Goal: Information Seeking & Learning: Learn about a topic

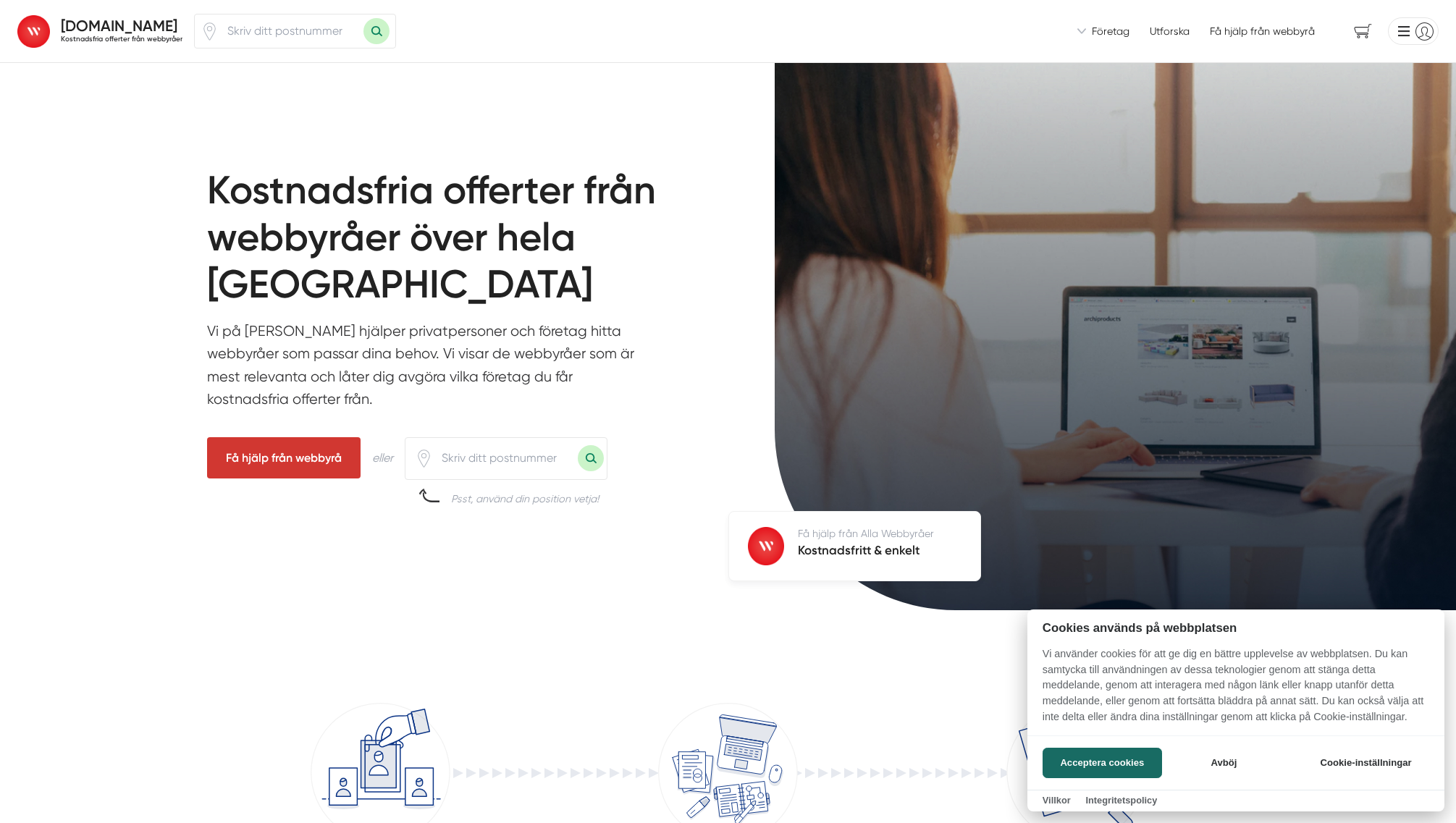
click at [314, 31] on div at bounding box center [728, 412] width 1456 height 823
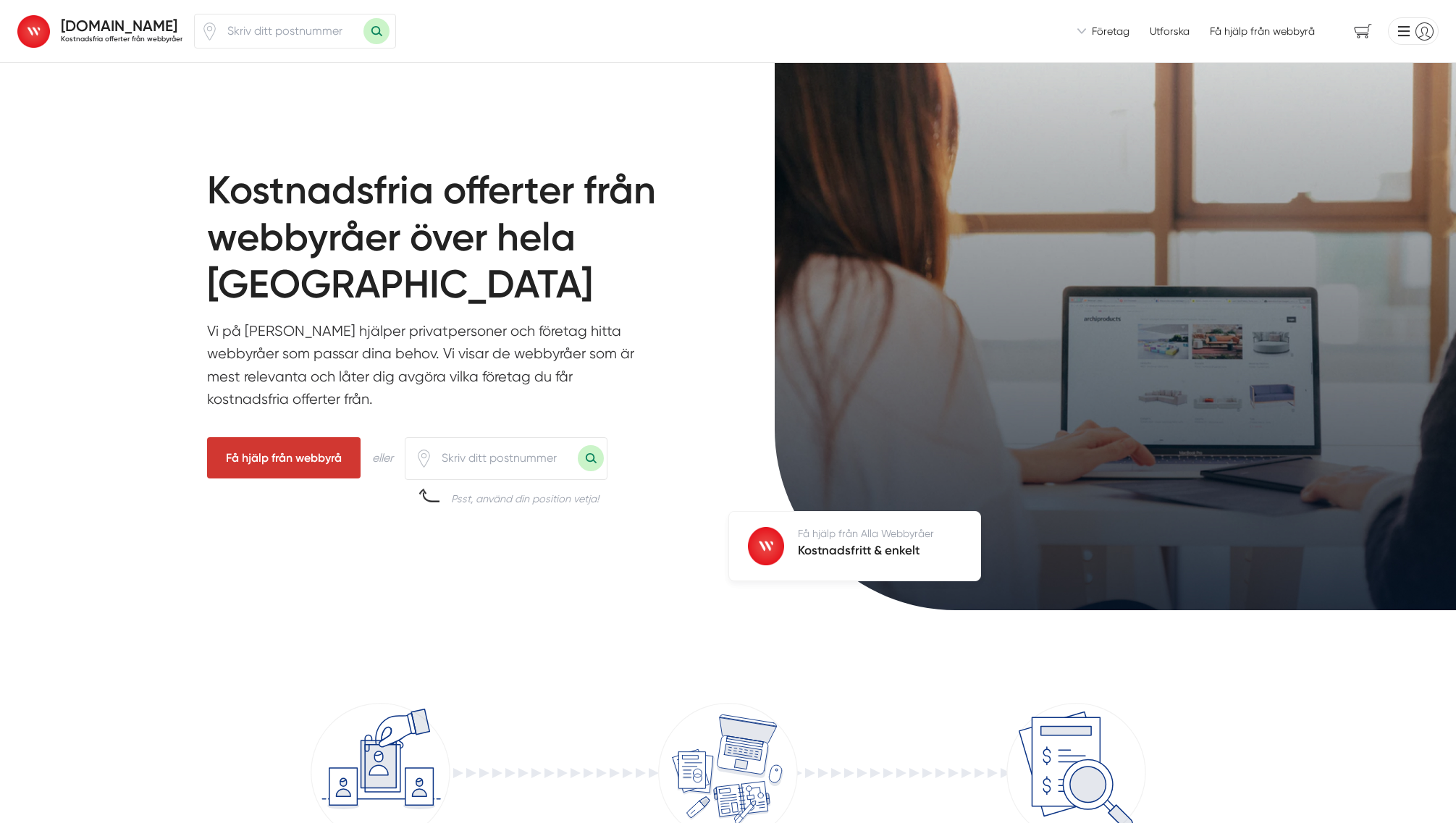
click at [314, 31] on input "number" at bounding box center [291, 31] width 145 height 33
type input "16374"
click at [364, 18] on button "Sök med postnummer" at bounding box center [377, 31] width 26 height 26
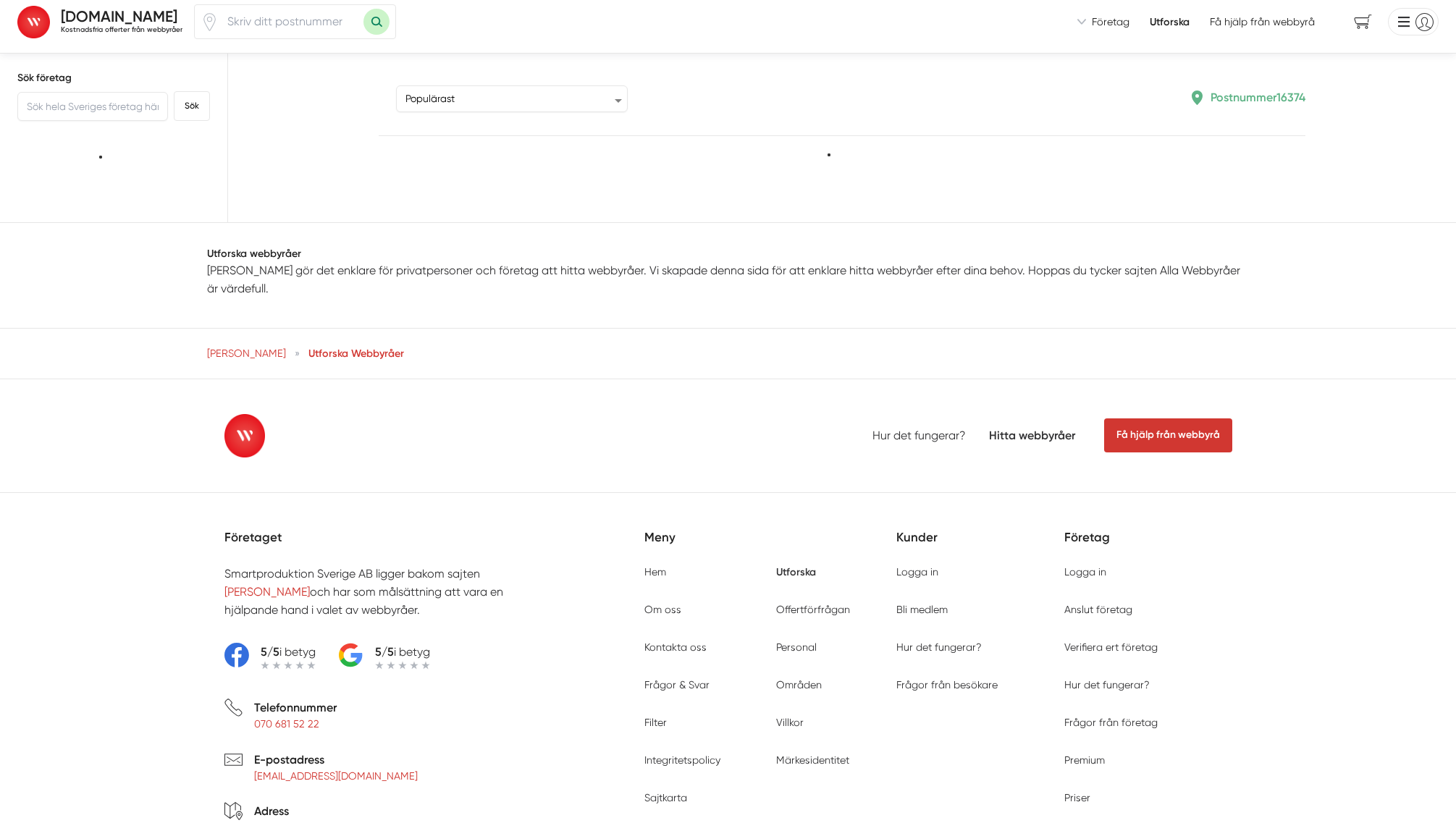
scroll to position [7, 0]
type input "16374"
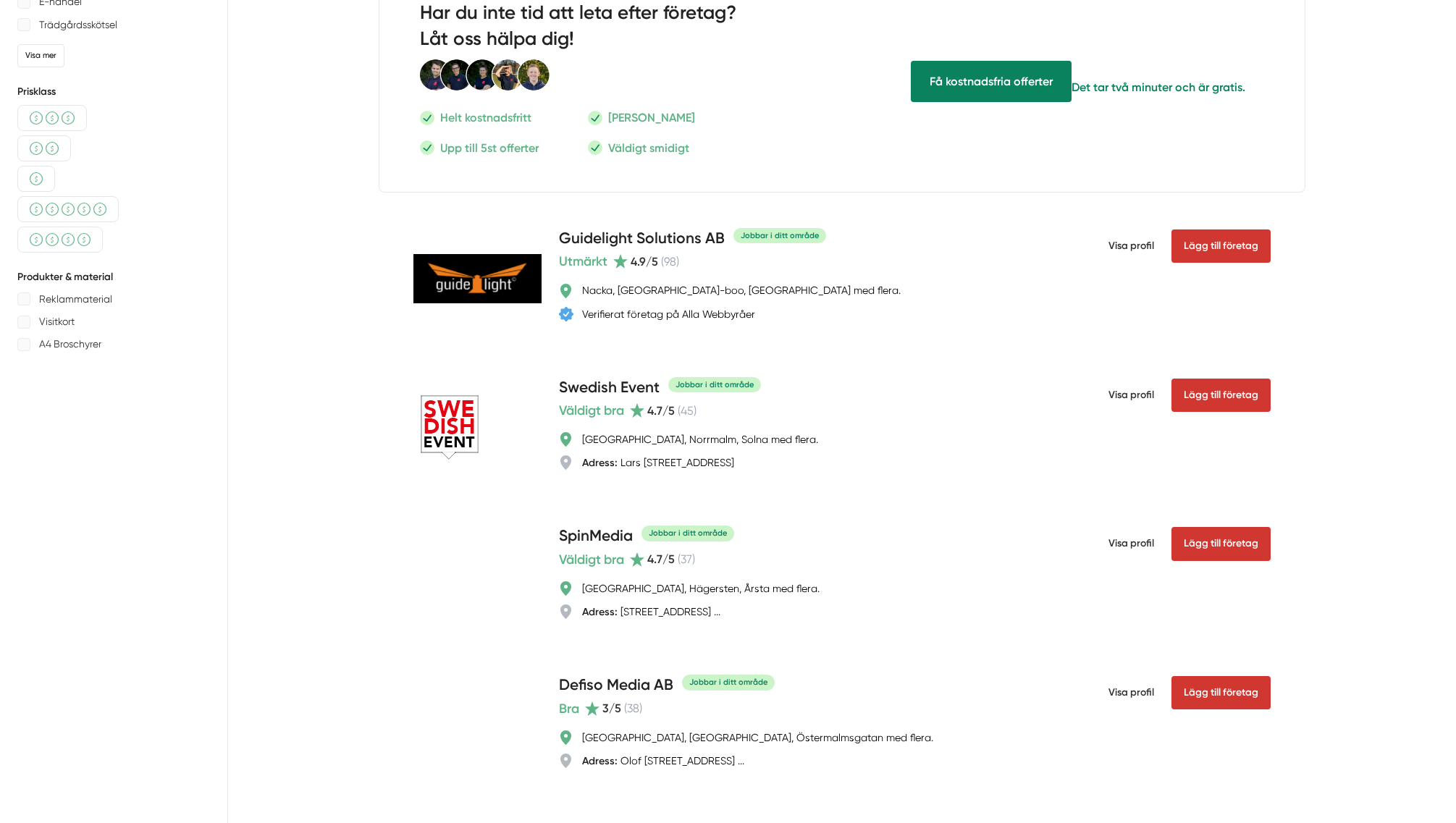
scroll to position [0, 0]
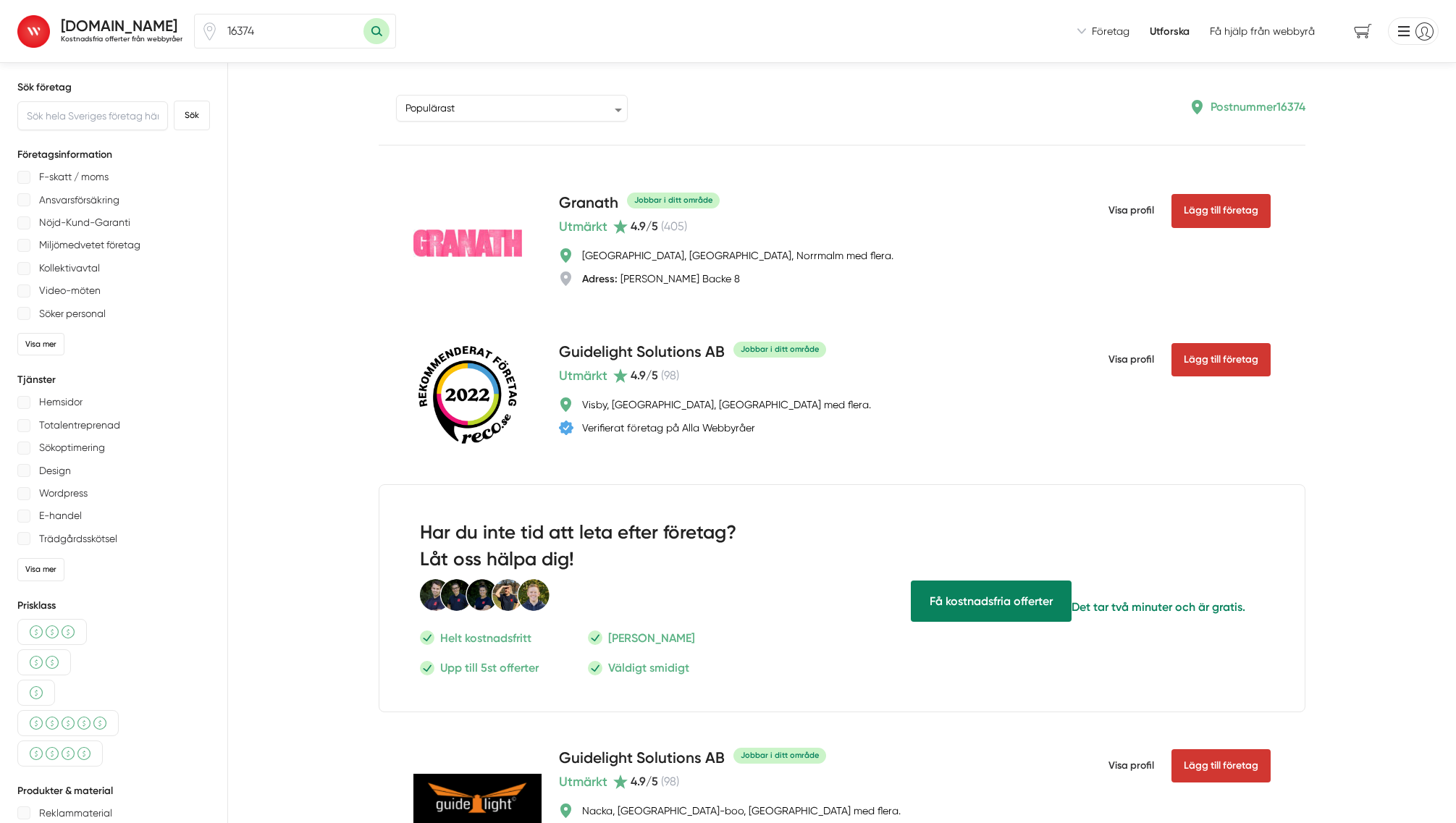
click at [1195, 32] on div "Företag Hur fungerar Alla Webbyråer? Så här fungerar tjänsten för företag Frågo…" at bounding box center [1203, 31] width 252 height 15
click at [1185, 32] on link "Utforska" at bounding box center [1169, 31] width 40 height 15
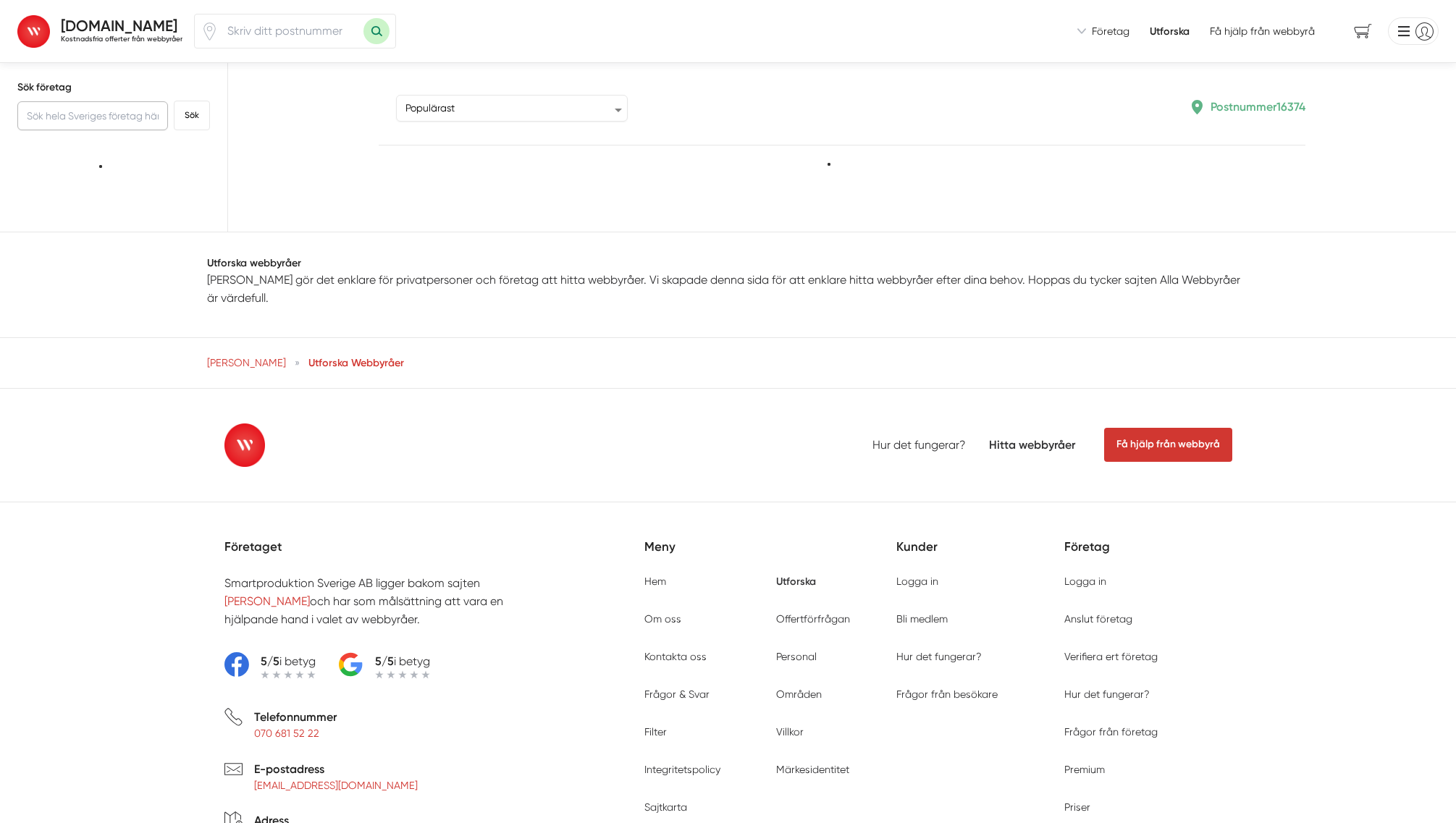
click at [93, 118] on input "text" at bounding box center [92, 116] width 151 height 29
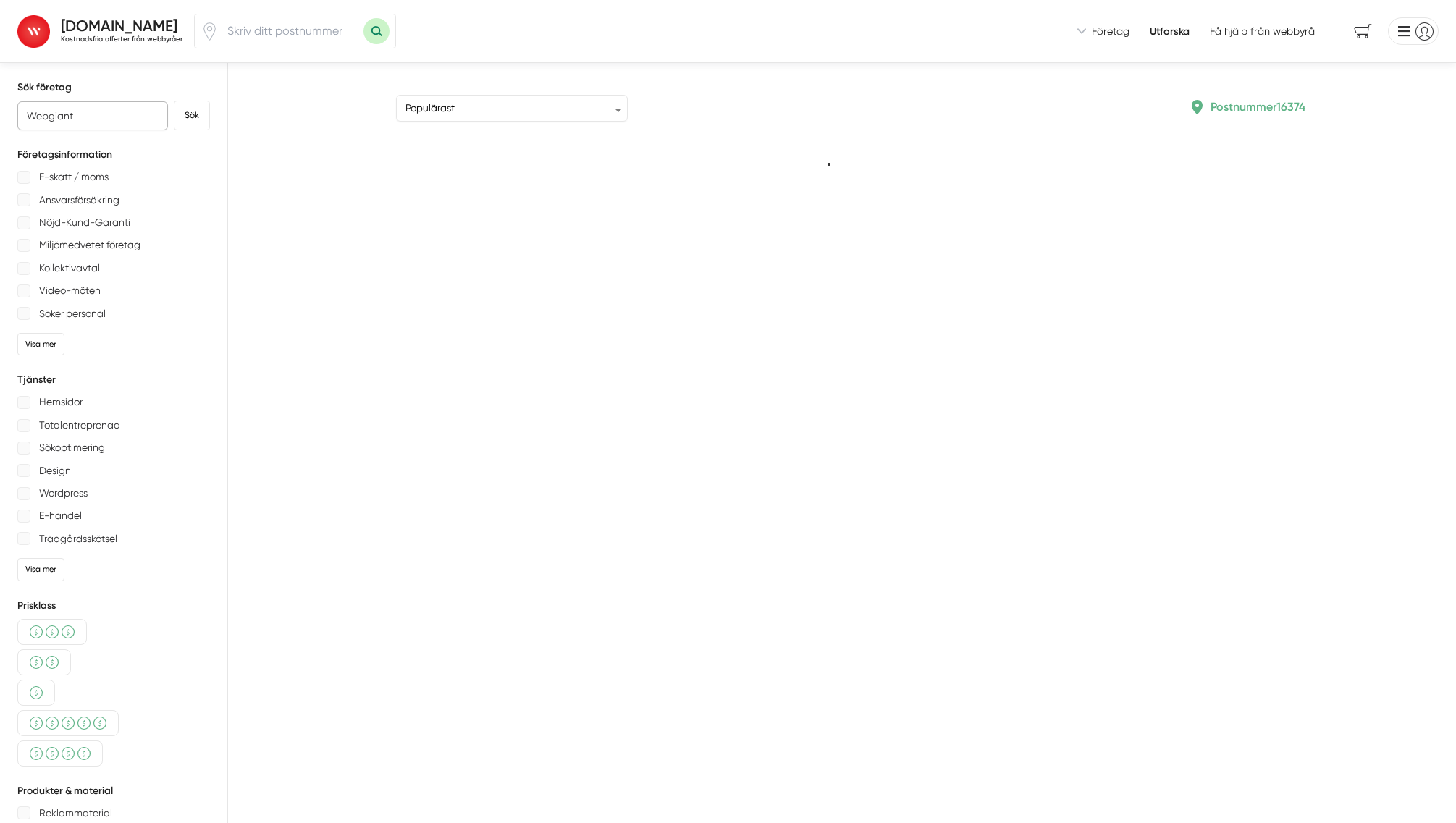
type input "Webgiant"
click at [173, 100] on button "Sök" at bounding box center [191, 115] width 36 height 30
type input "16374"
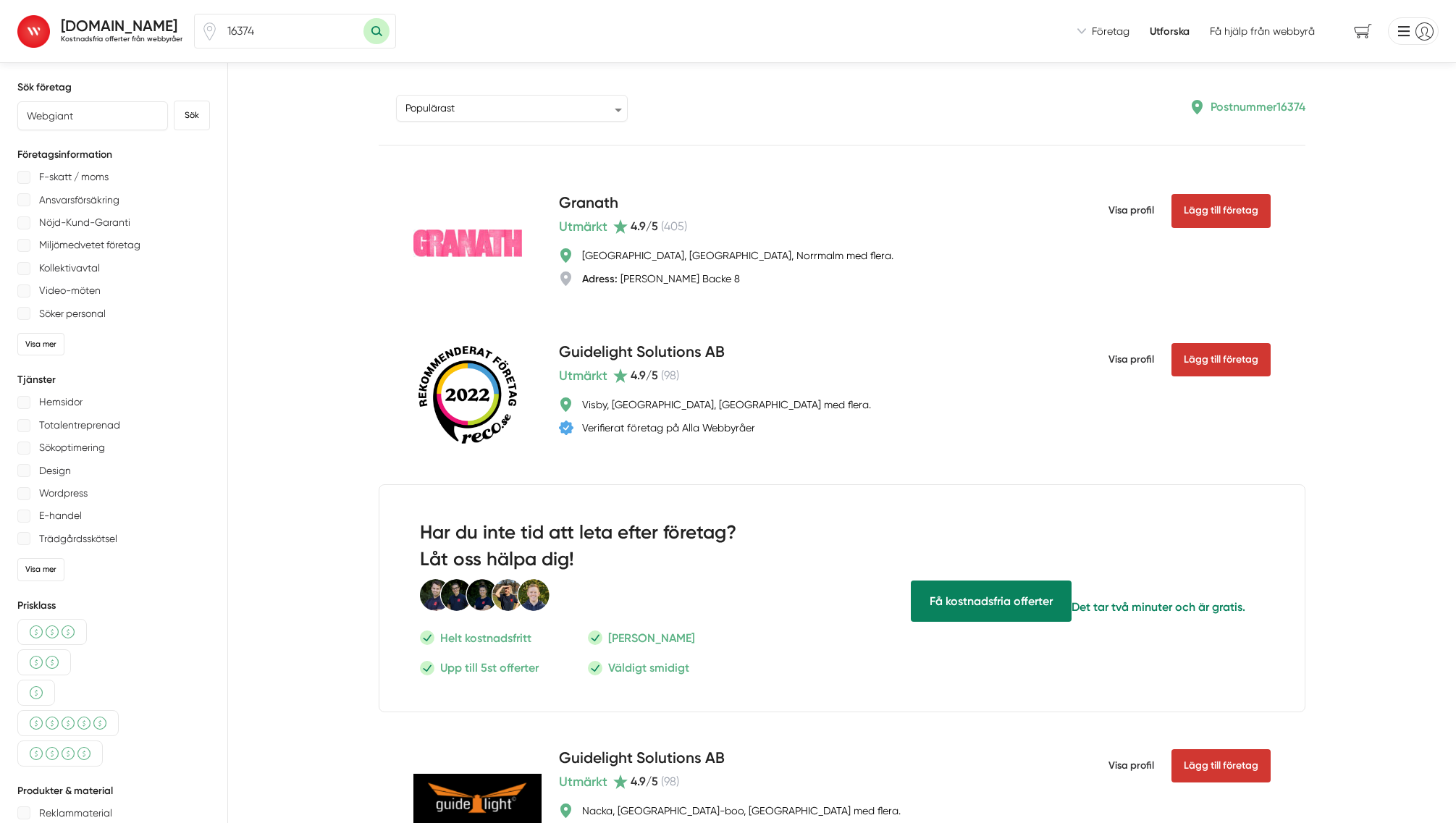
click at [169, 116] on form "Webgiant Sök" at bounding box center [113, 115] width 193 height 30
click at [181, 121] on button "Sök" at bounding box center [191, 115] width 36 height 30
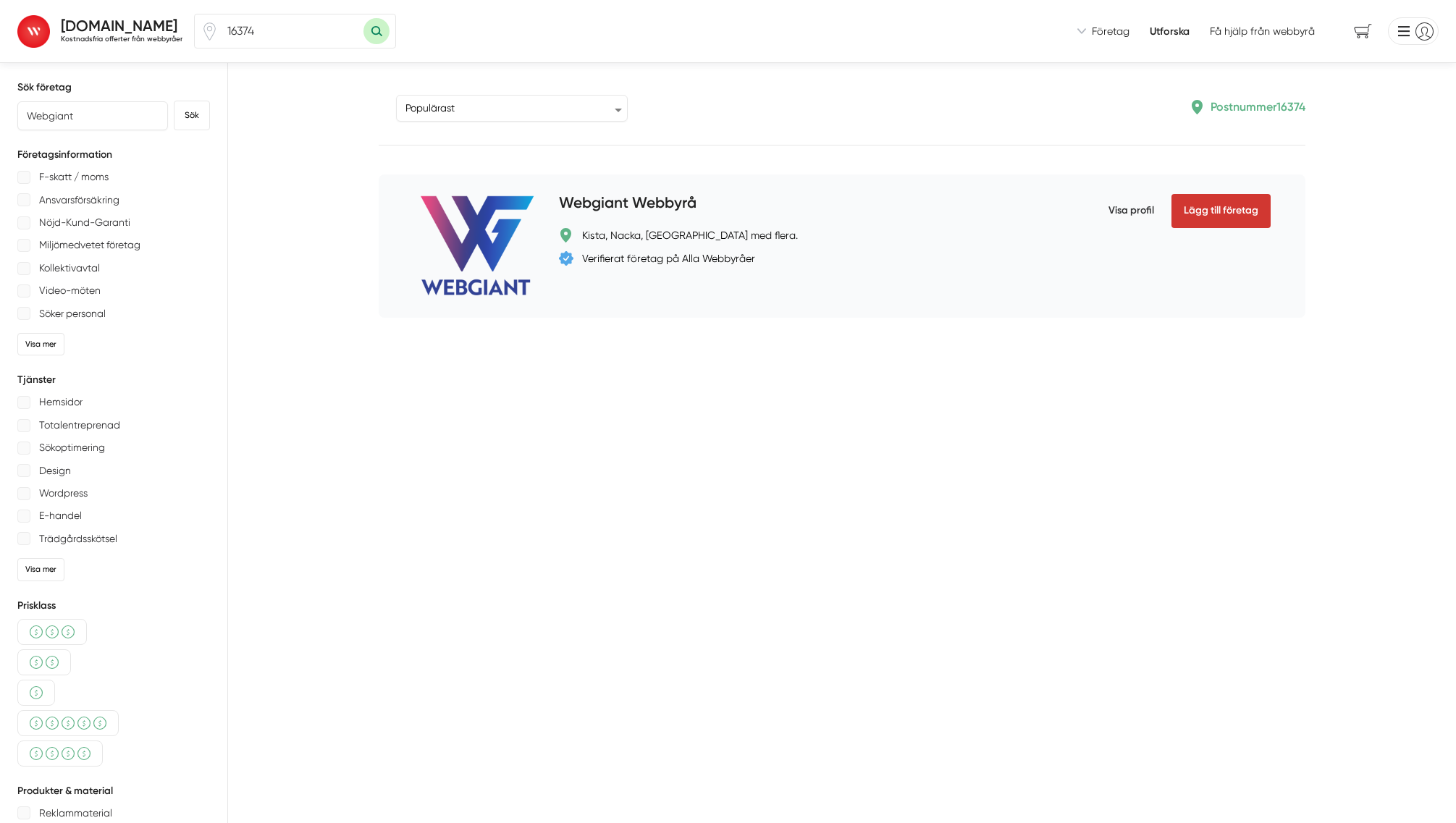
click at [623, 202] on h4 "Webgiant Webbyrå" at bounding box center [628, 203] width 138 height 23
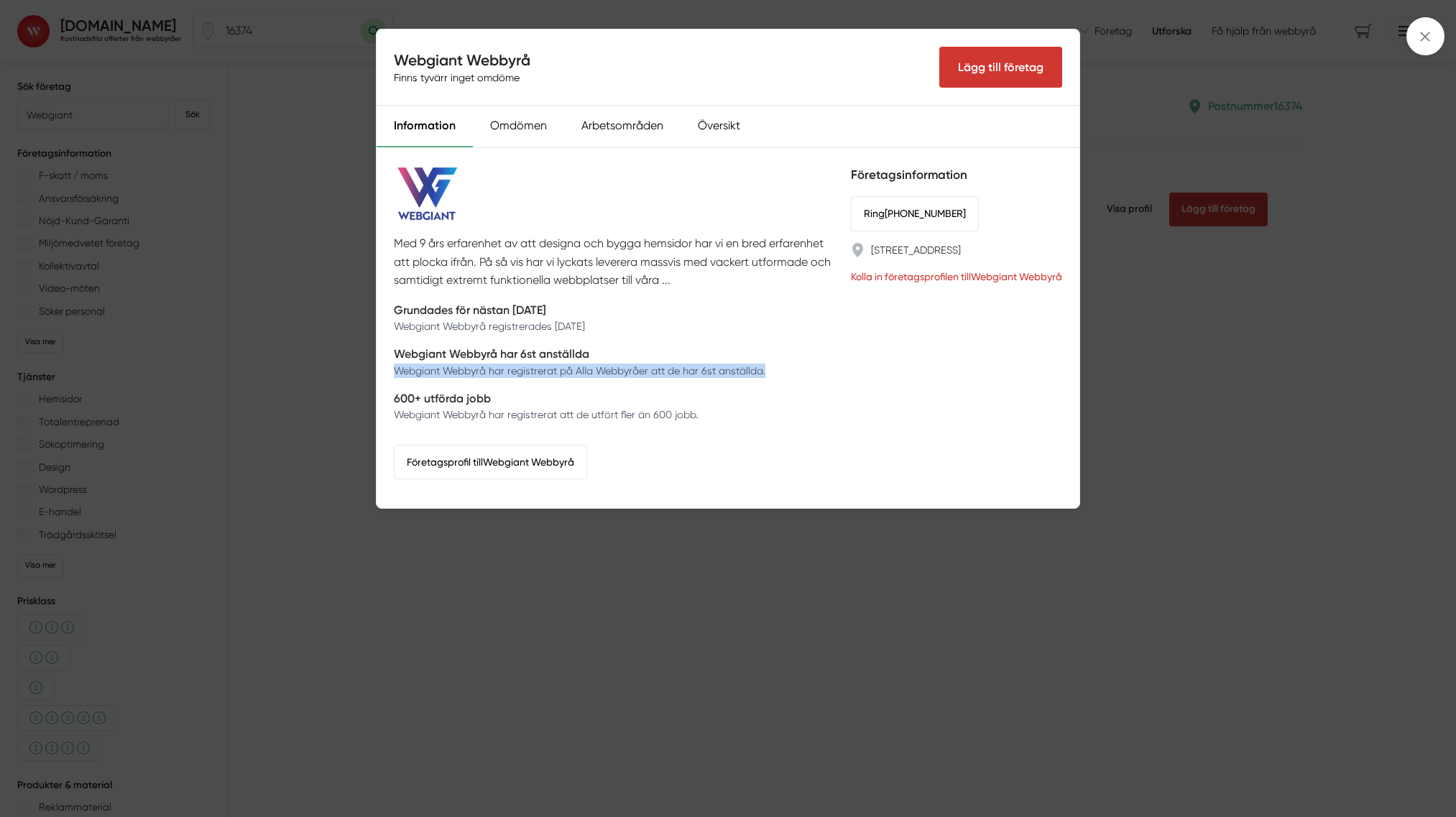
drag, startPoint x: 775, startPoint y: 363, endPoint x: 377, endPoint y: 366, distance: 398.0
click at [377, 366] on div "Med 9 års erfarenhet av att designa och bygga hemsidor har vi en bred erfarenhe…" at bounding box center [728, 328] width 703 height 360
click at [600, 397] on p "600+ utförda jobb" at bounding box center [546, 398] width 304 height 18
click at [541, 128] on div "Omdömen" at bounding box center [518, 126] width 91 height 42
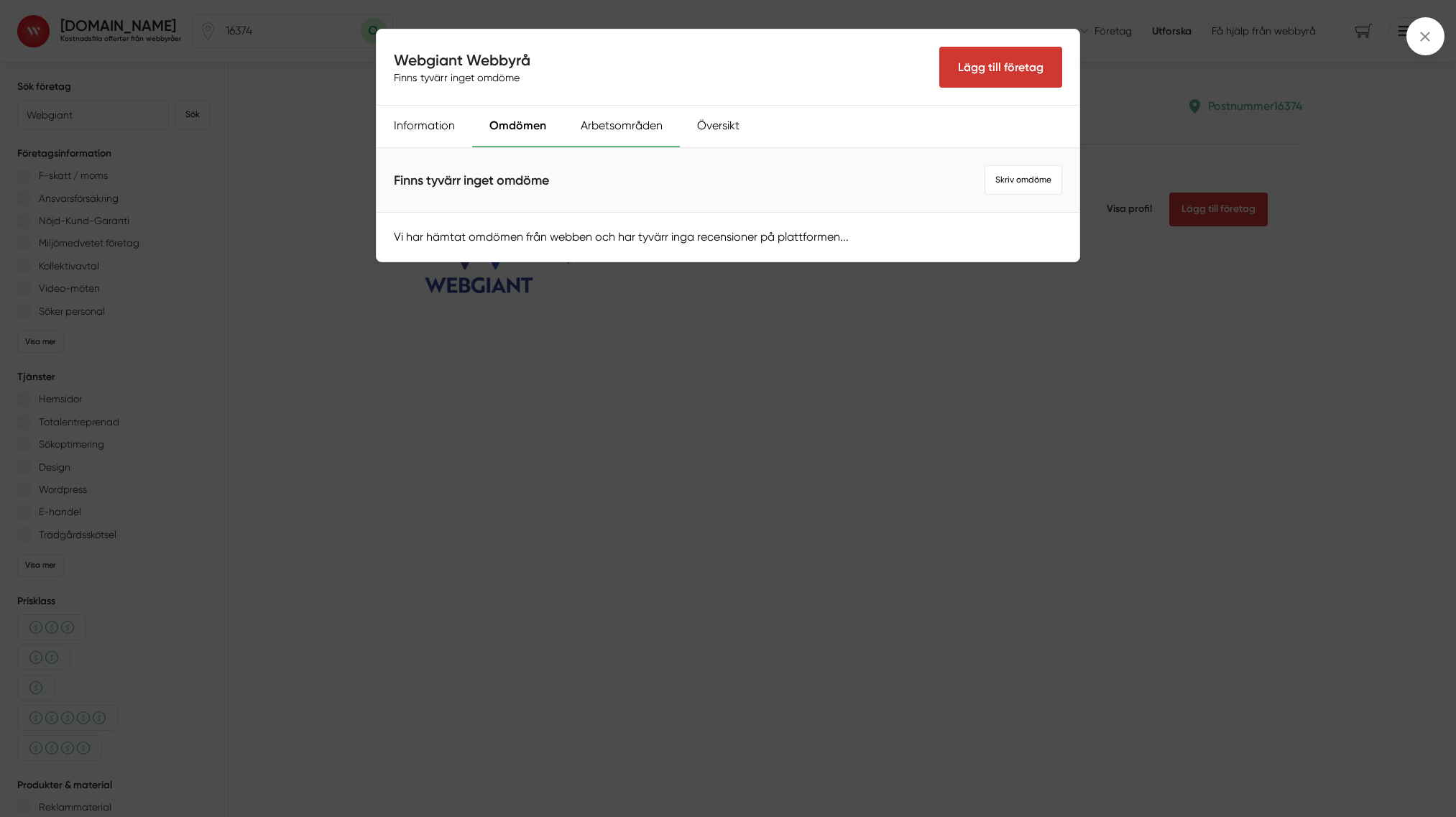
click at [607, 124] on div "Arbetsområden" at bounding box center [622, 126] width 117 height 42
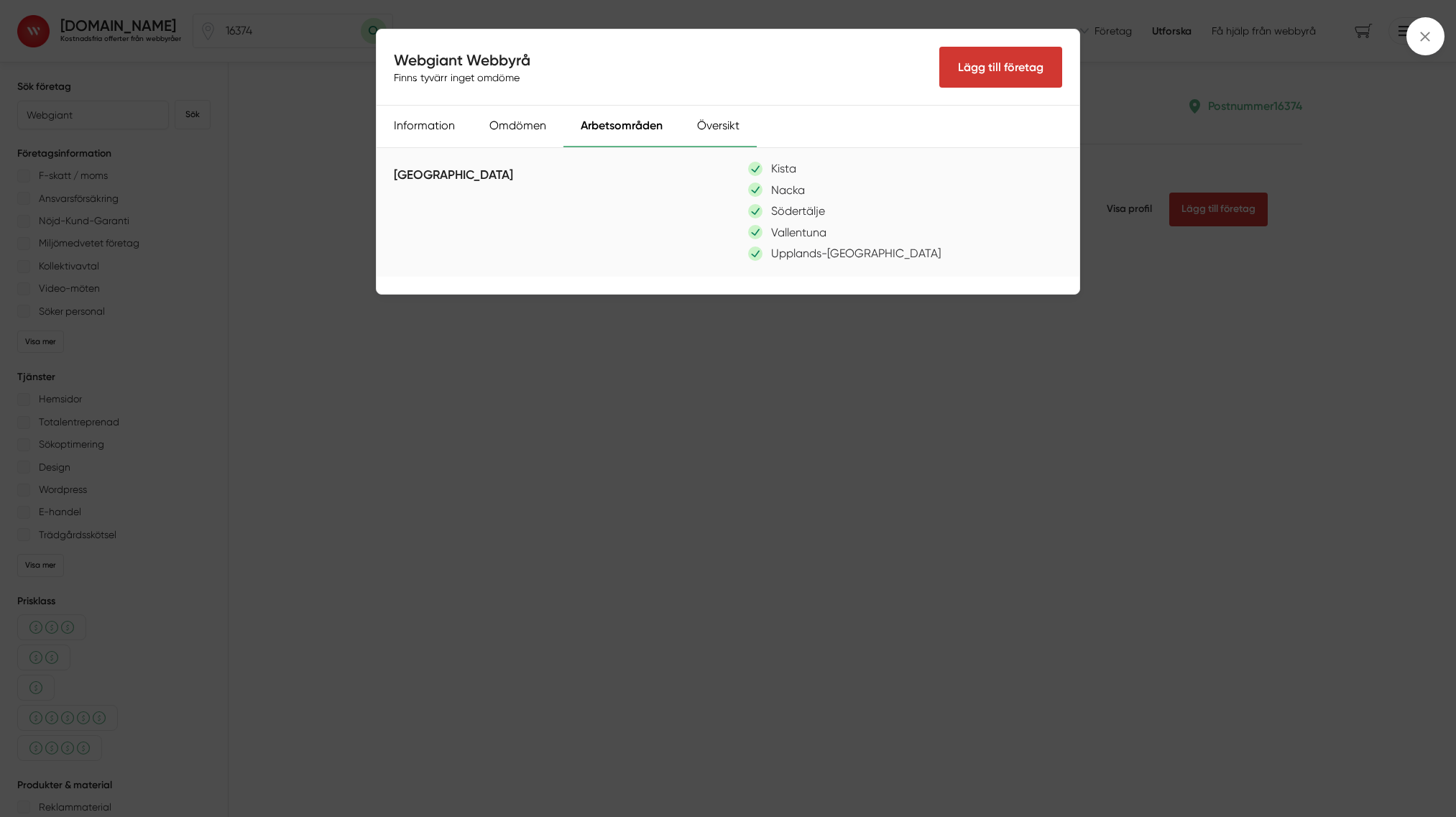
click at [709, 132] on div "Översikt" at bounding box center [718, 126] width 77 height 42
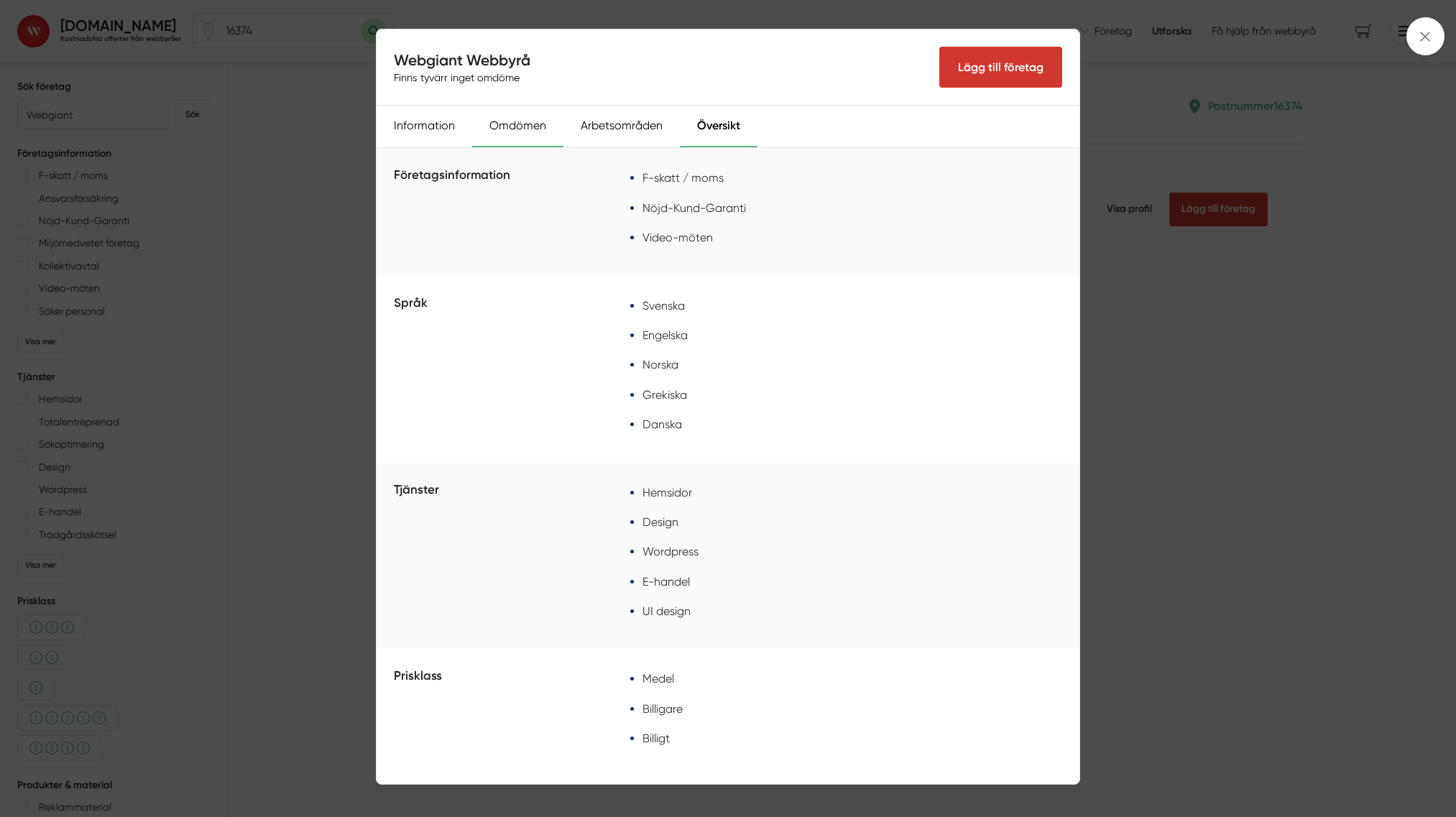
click at [495, 126] on div "Omdömen" at bounding box center [517, 126] width 91 height 42
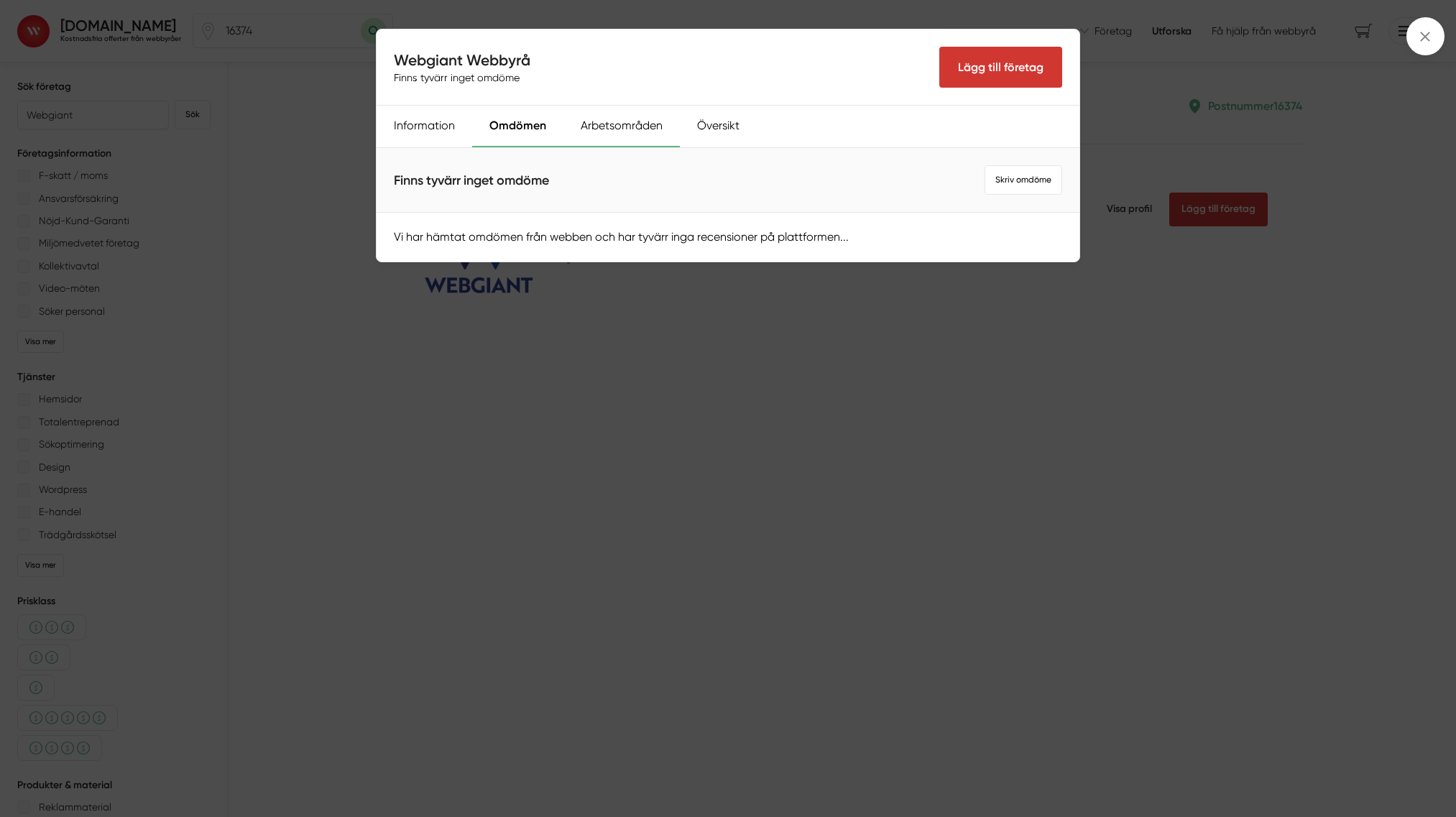
click at [605, 123] on div "Arbetsområden" at bounding box center [622, 126] width 117 height 42
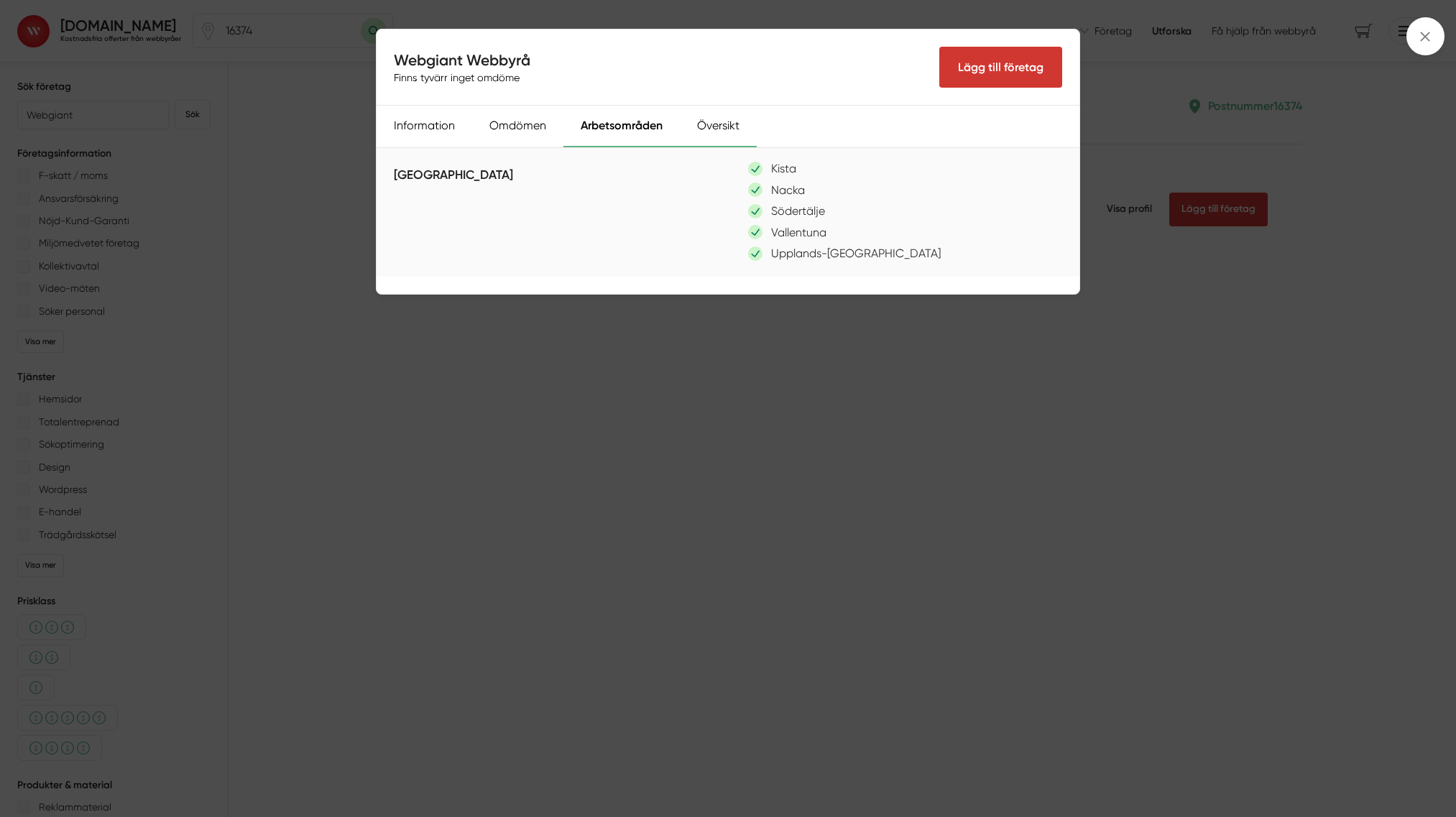
click at [728, 130] on div "Översikt" at bounding box center [718, 126] width 77 height 42
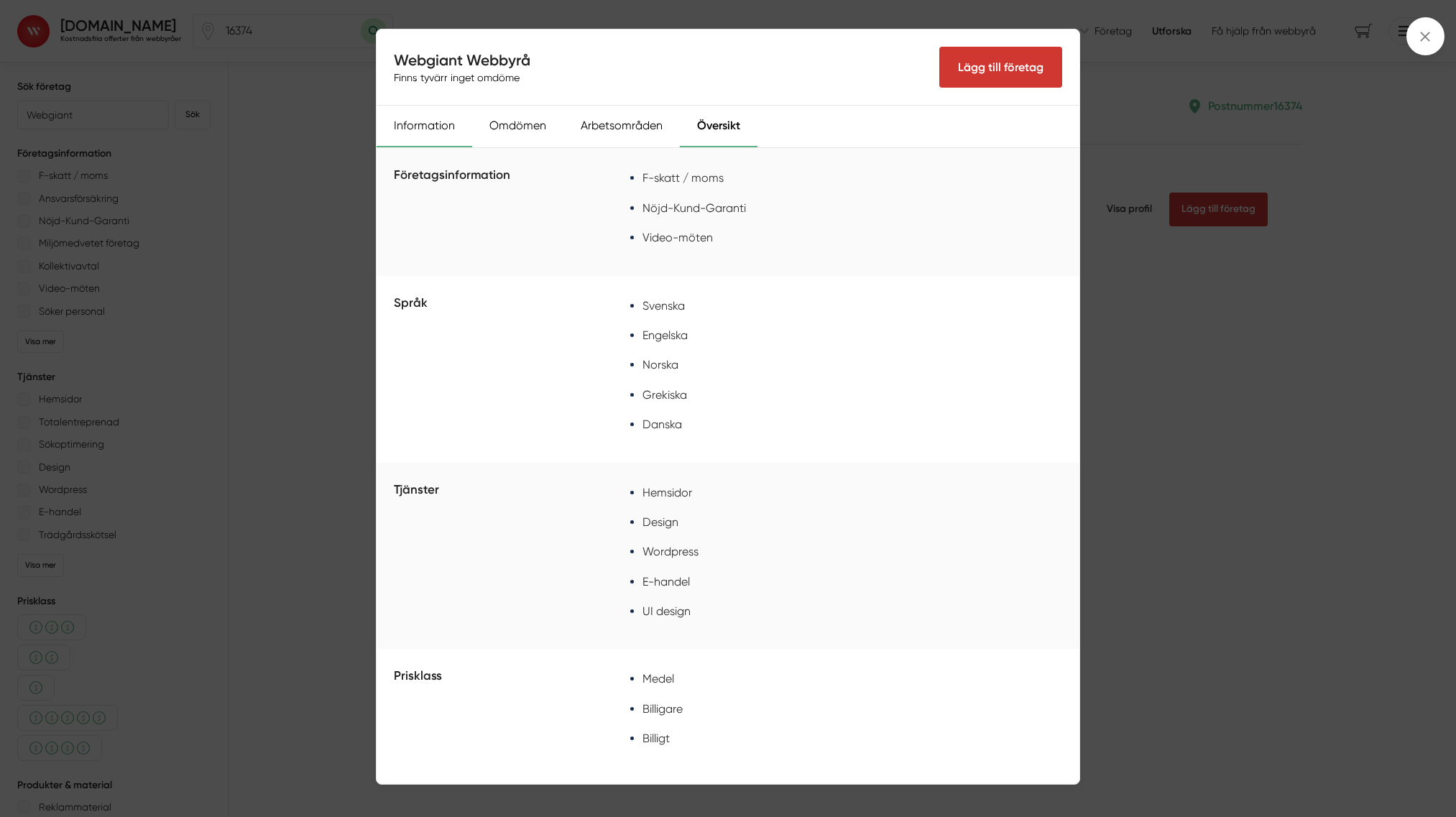
click at [437, 127] on div "Information" at bounding box center [424, 126] width 96 height 42
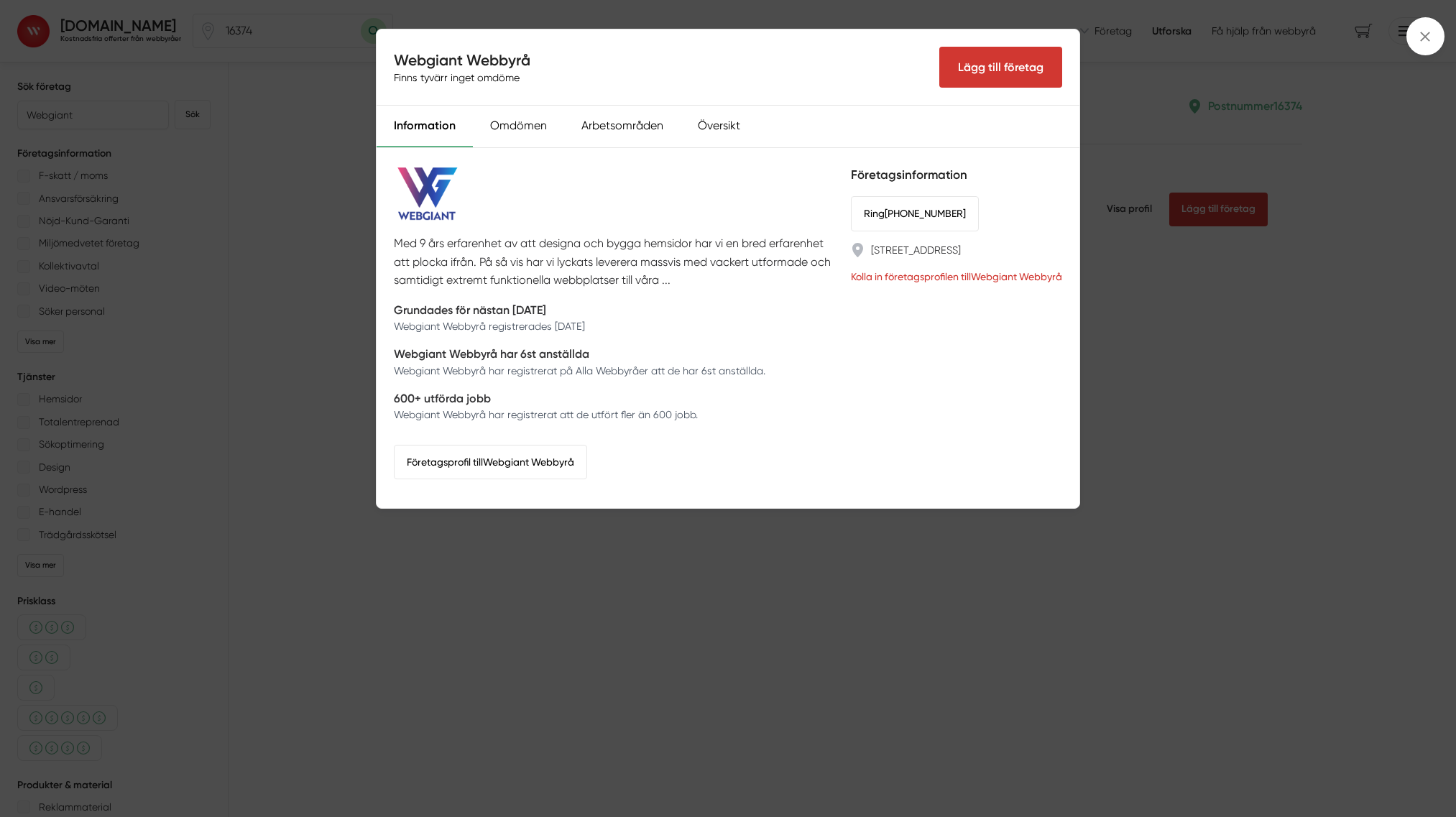
click at [414, 82] on span "Finns tyvärr inget omdöme" at bounding box center [457, 78] width 125 height 14
click at [304, 151] on div "Webgiant Webbyrå Finns tyvärr inget omdöme Lägg till företag Information Omdöme…" at bounding box center [728, 408] width 1456 height 817
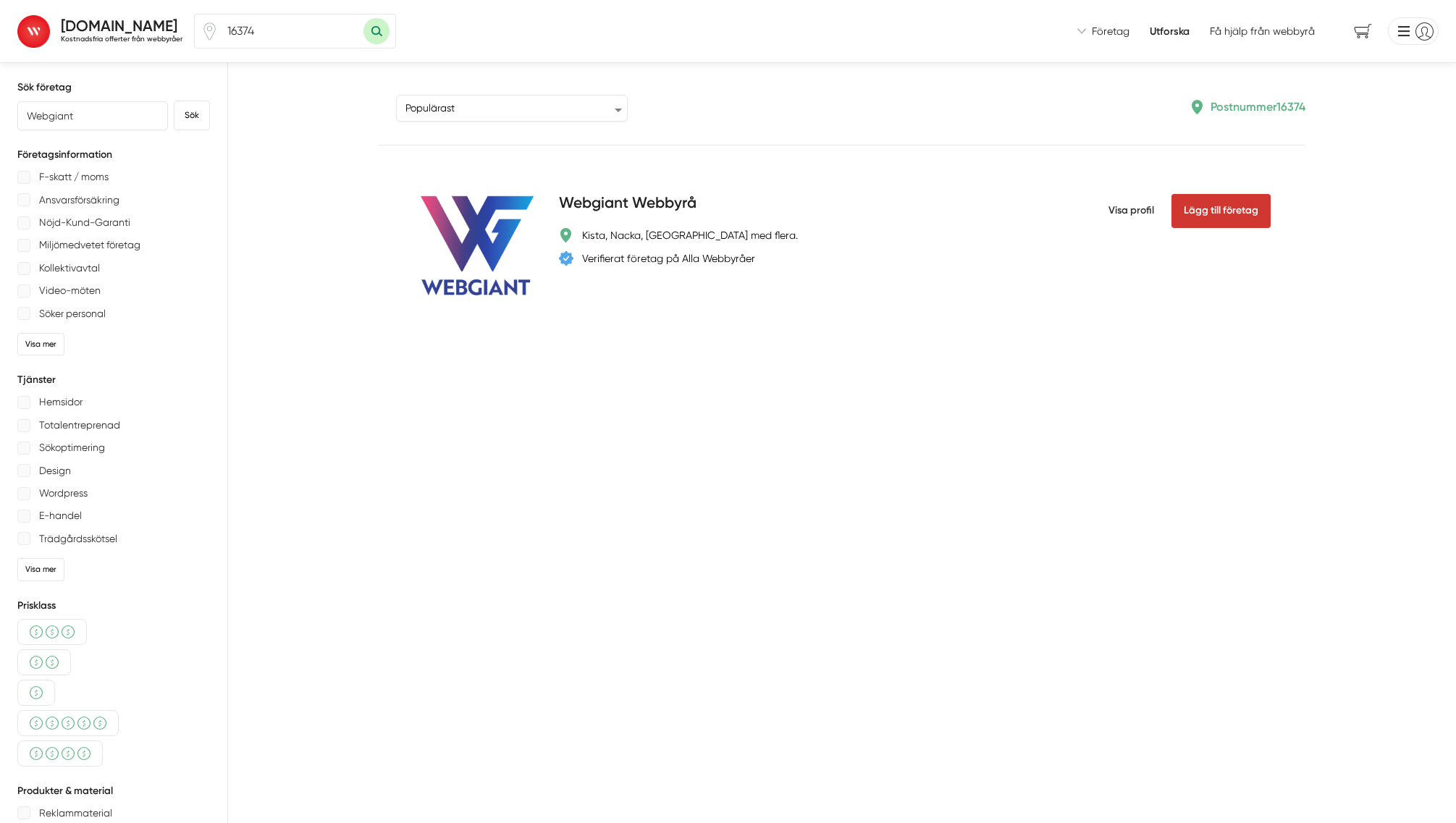
click at [556, 335] on div "Sortera Populärast Högst omdöme Flest omdömen Senaste uppdaterade Nyaste företa…" at bounding box center [851, 483] width 1210 height 840
click at [122, 32] on strong "[DOMAIN_NAME]" at bounding box center [119, 26] width 117 height 18
click at [616, 198] on h4 "Webgiant Webbyrå" at bounding box center [628, 203] width 138 height 23
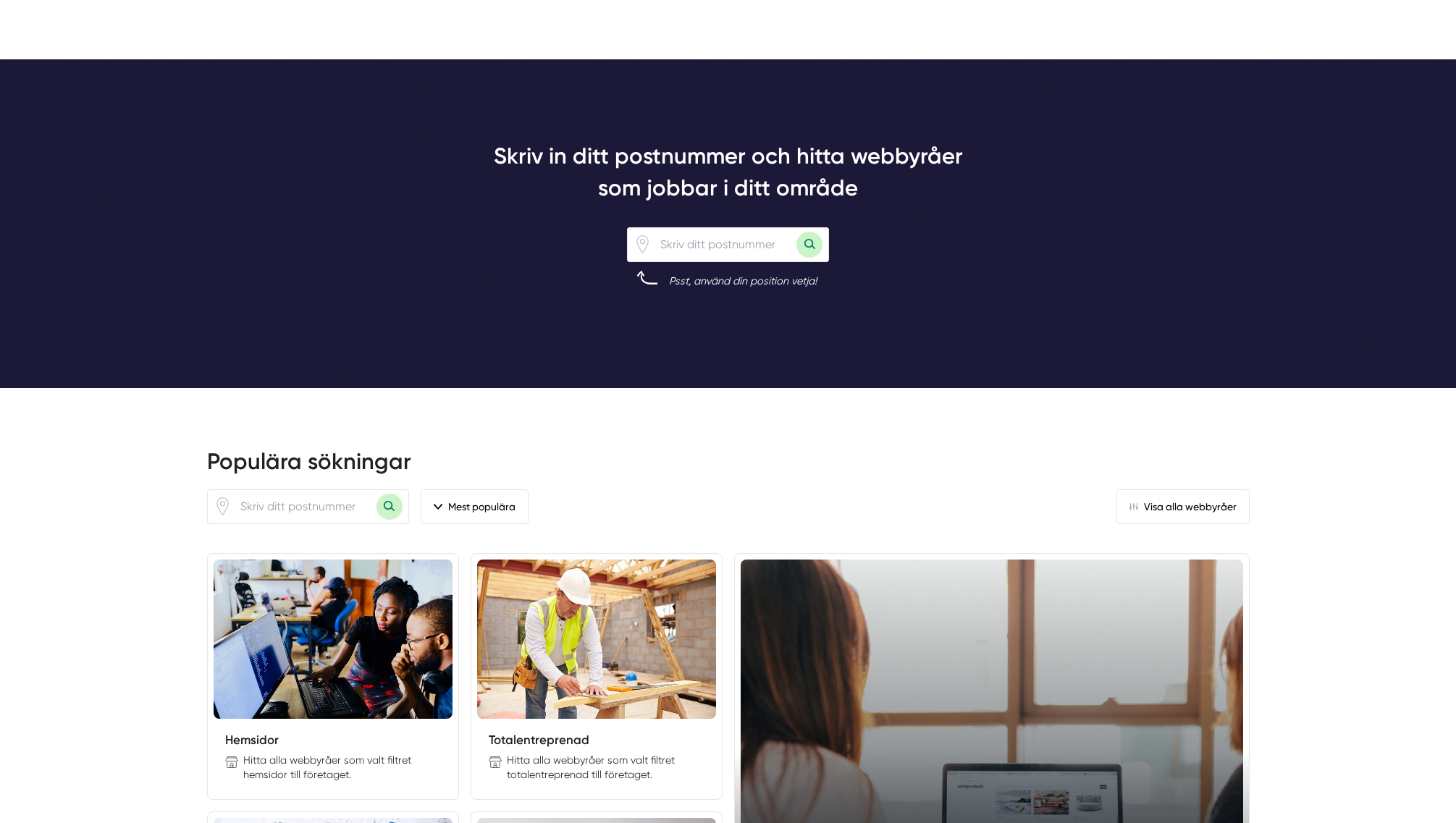
scroll to position [1448, 0]
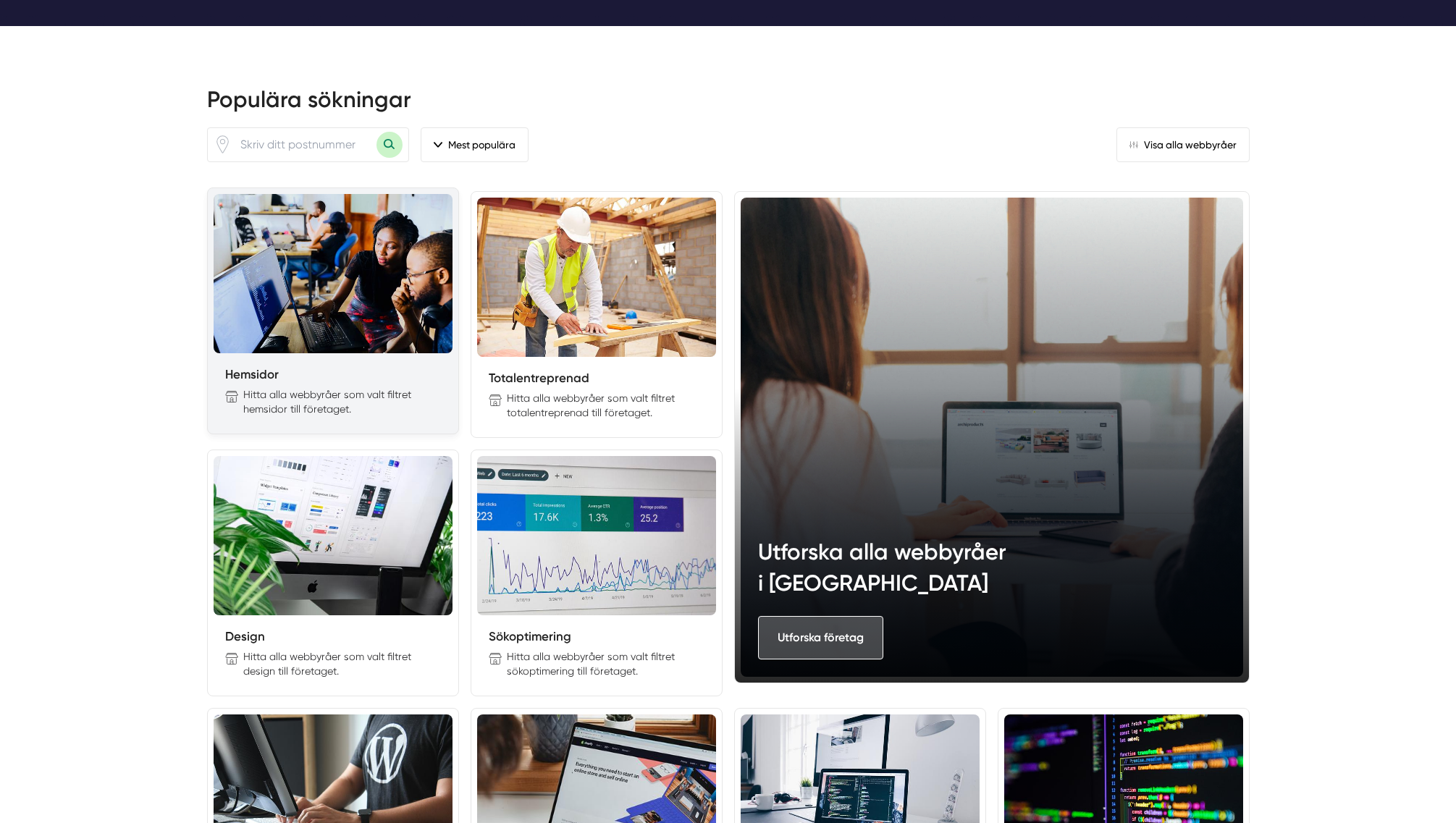
click at [357, 303] on img at bounding box center [333, 273] width 239 height 160
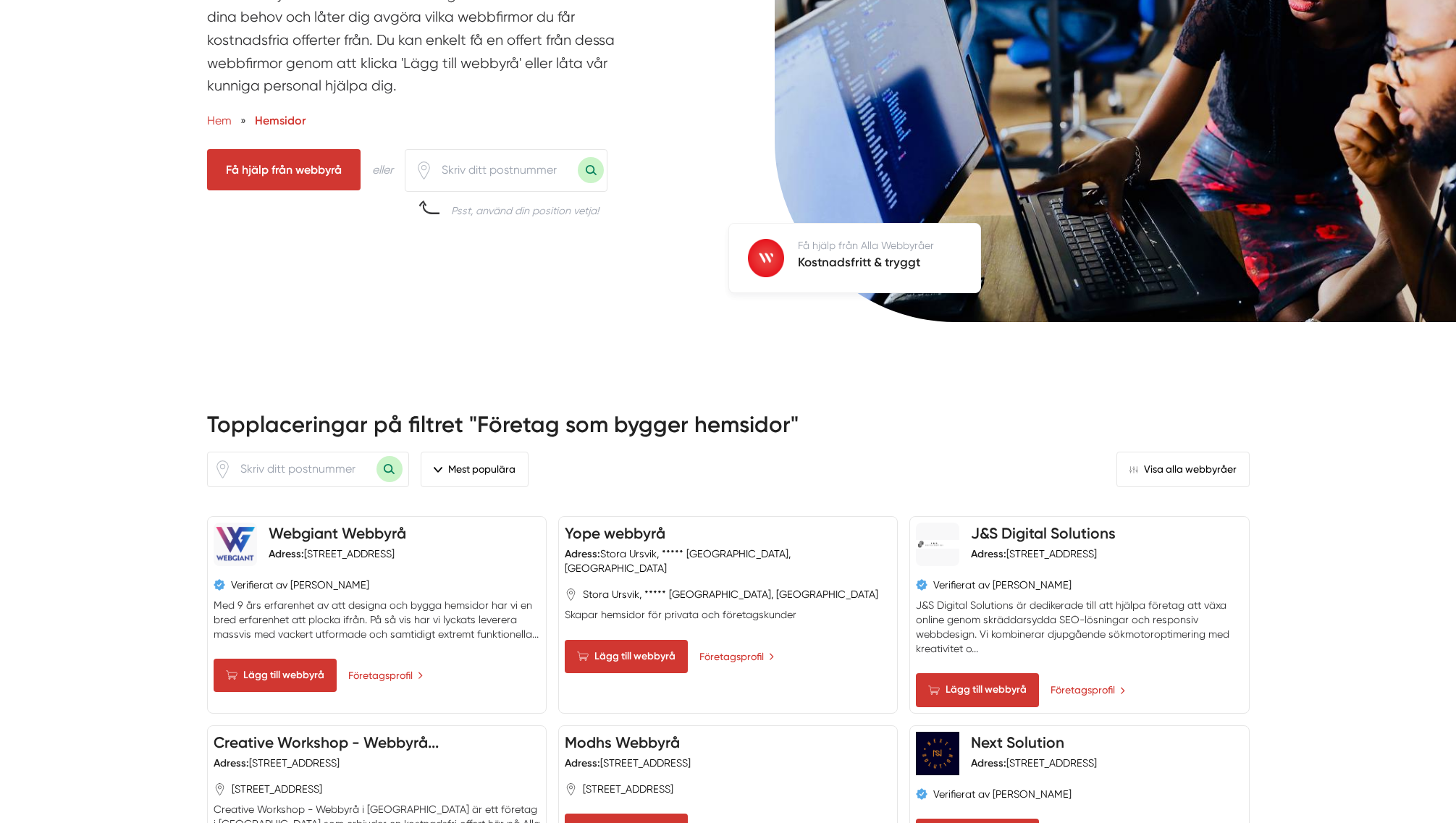
scroll to position [579, 0]
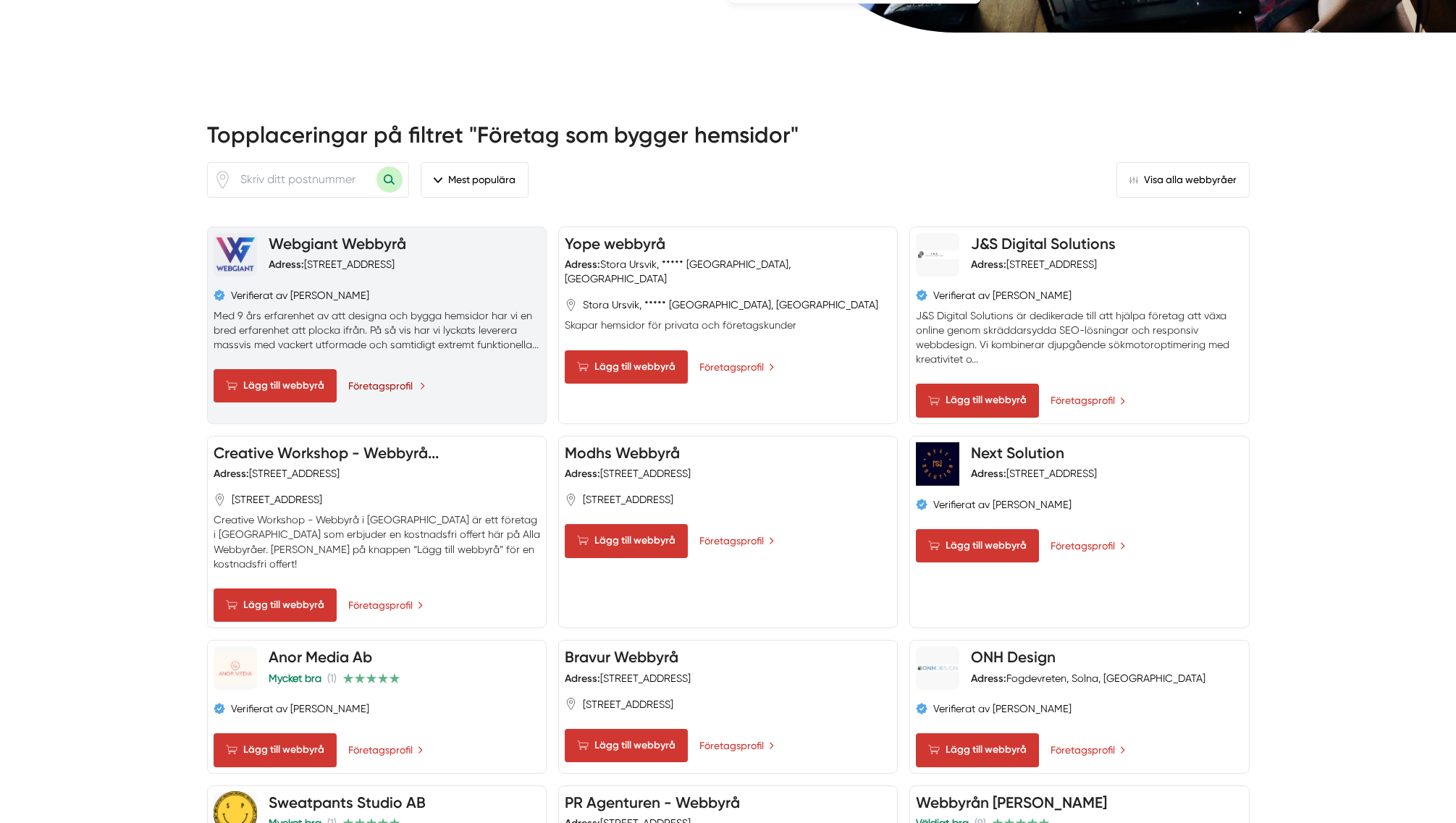
click at [369, 392] on link "Företagsprofil" at bounding box center [387, 386] width 78 height 16
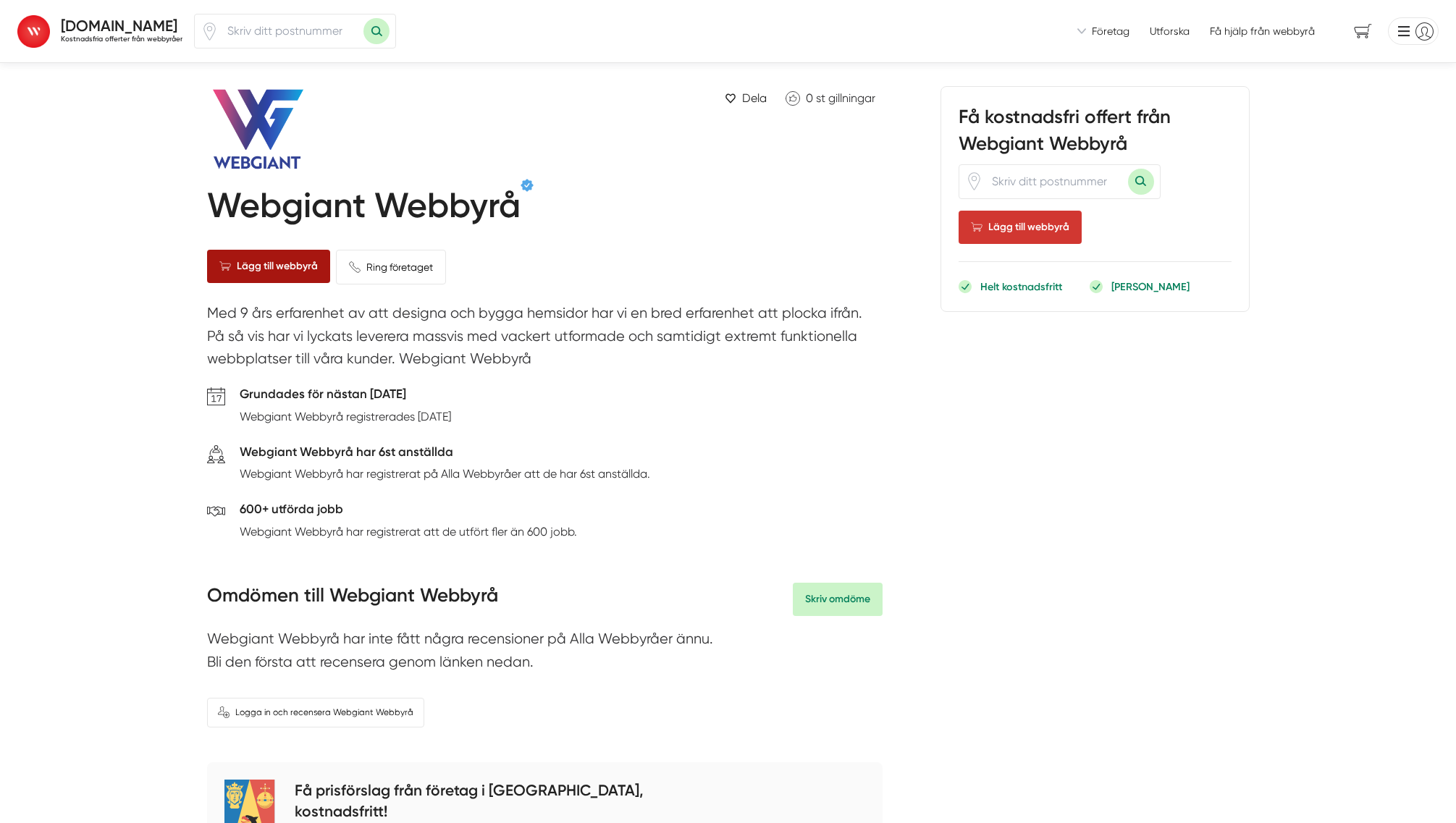
click at [244, 262] on span "Lägg till webbyrå" at bounding box center [269, 266] width 123 height 33
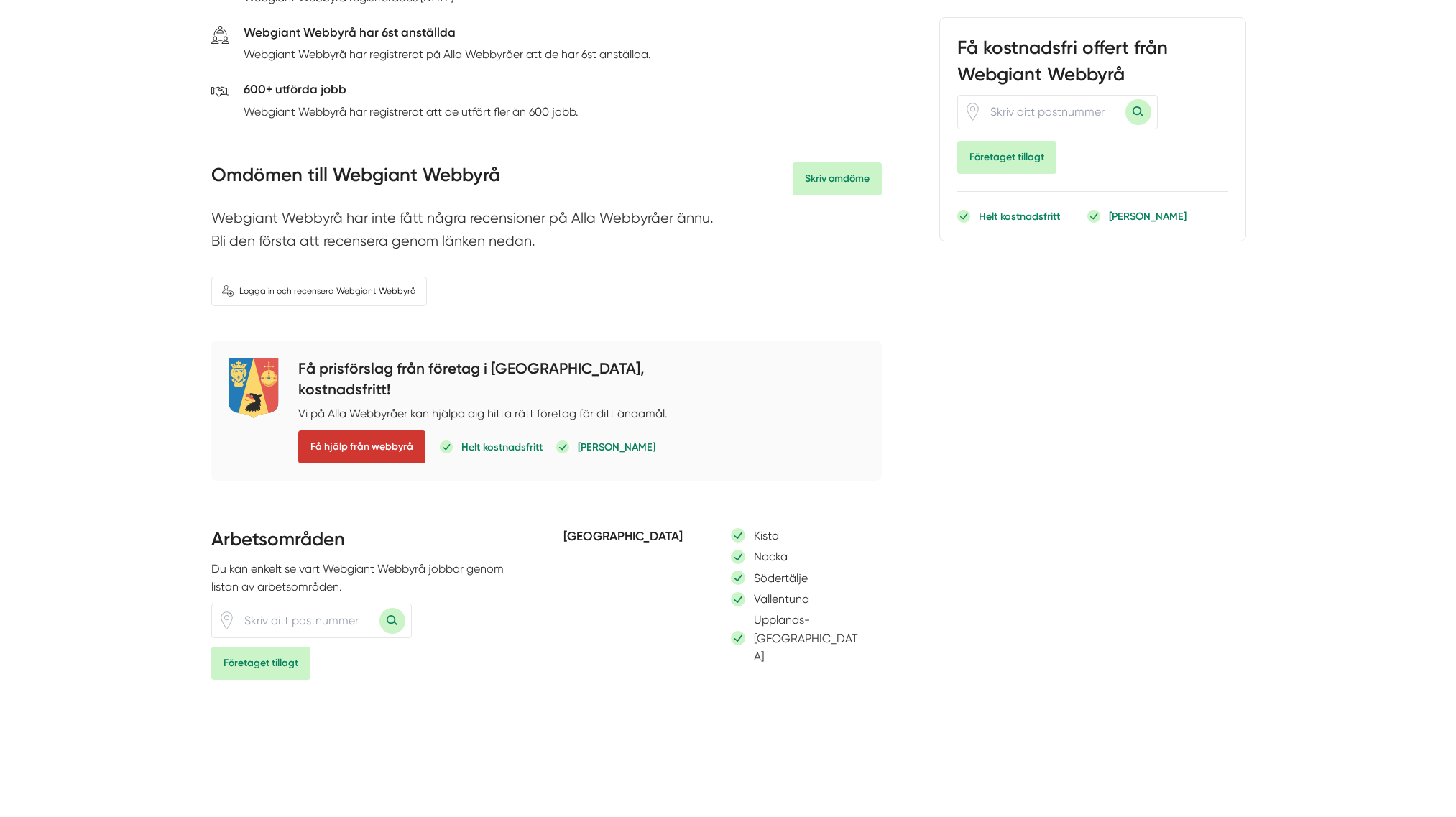
scroll to position [431, 0]
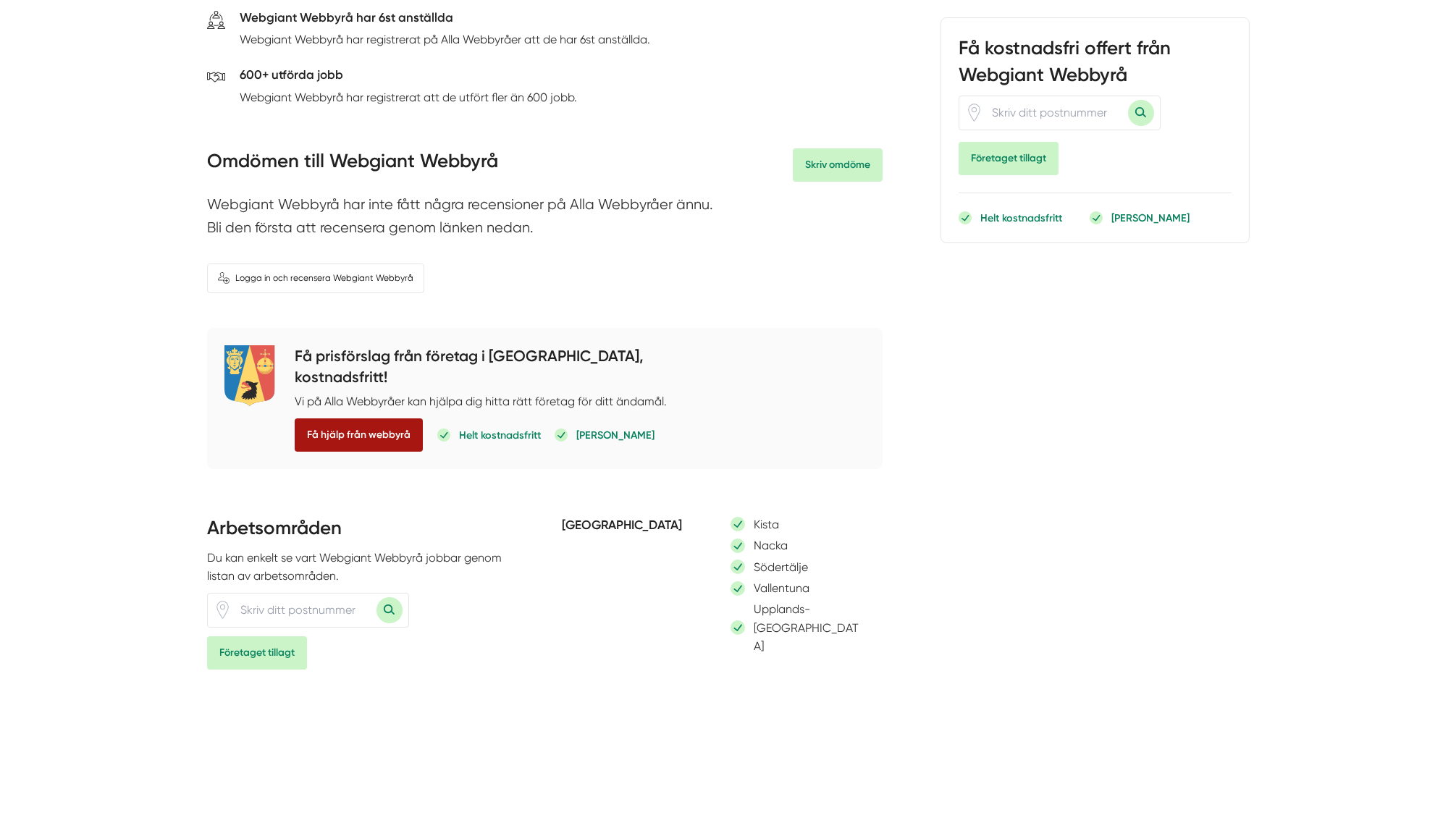
click at [370, 420] on span "Få hjälp från webbyrå" at bounding box center [359, 435] width 128 height 33
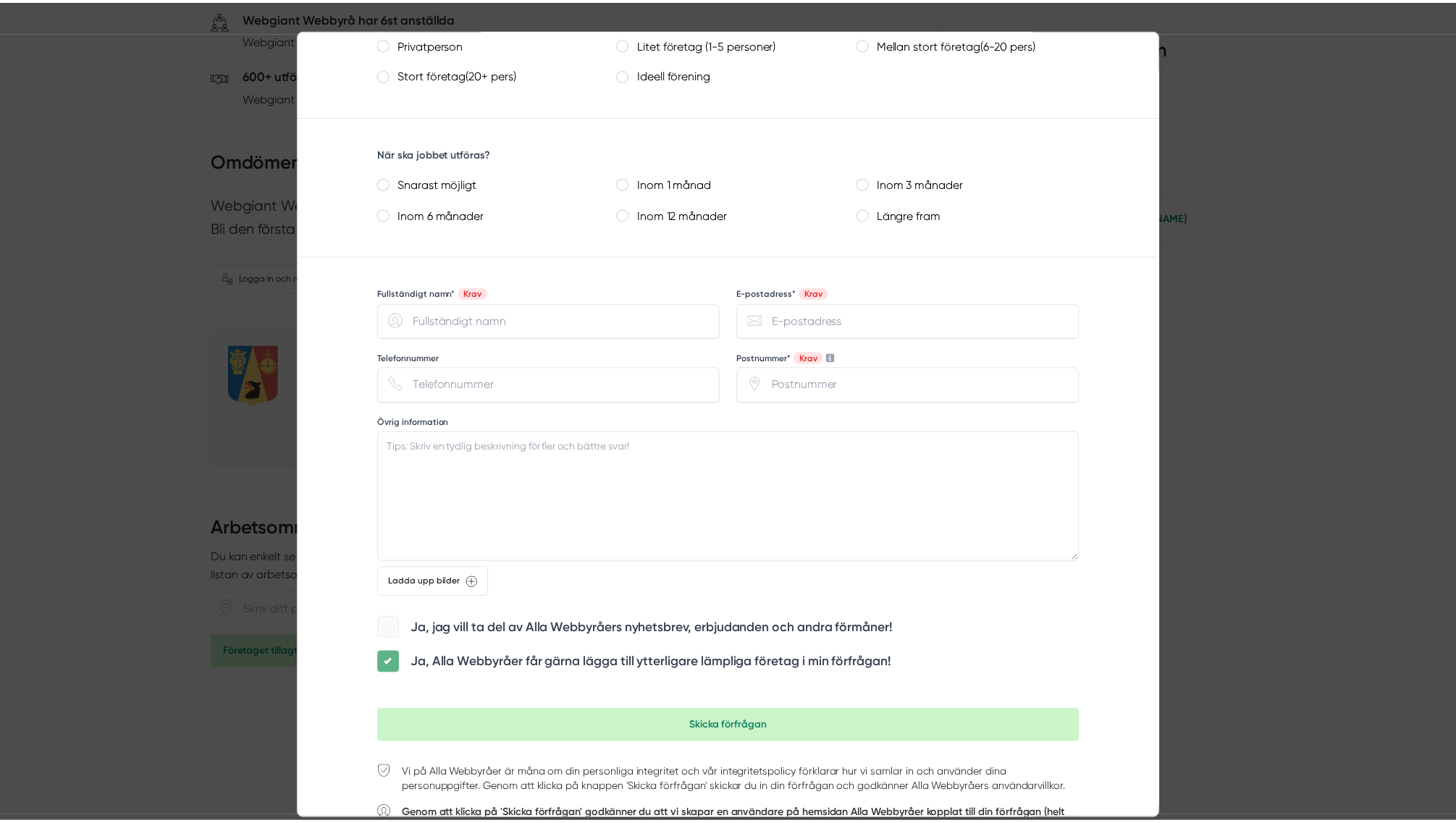
scroll to position [939, 0]
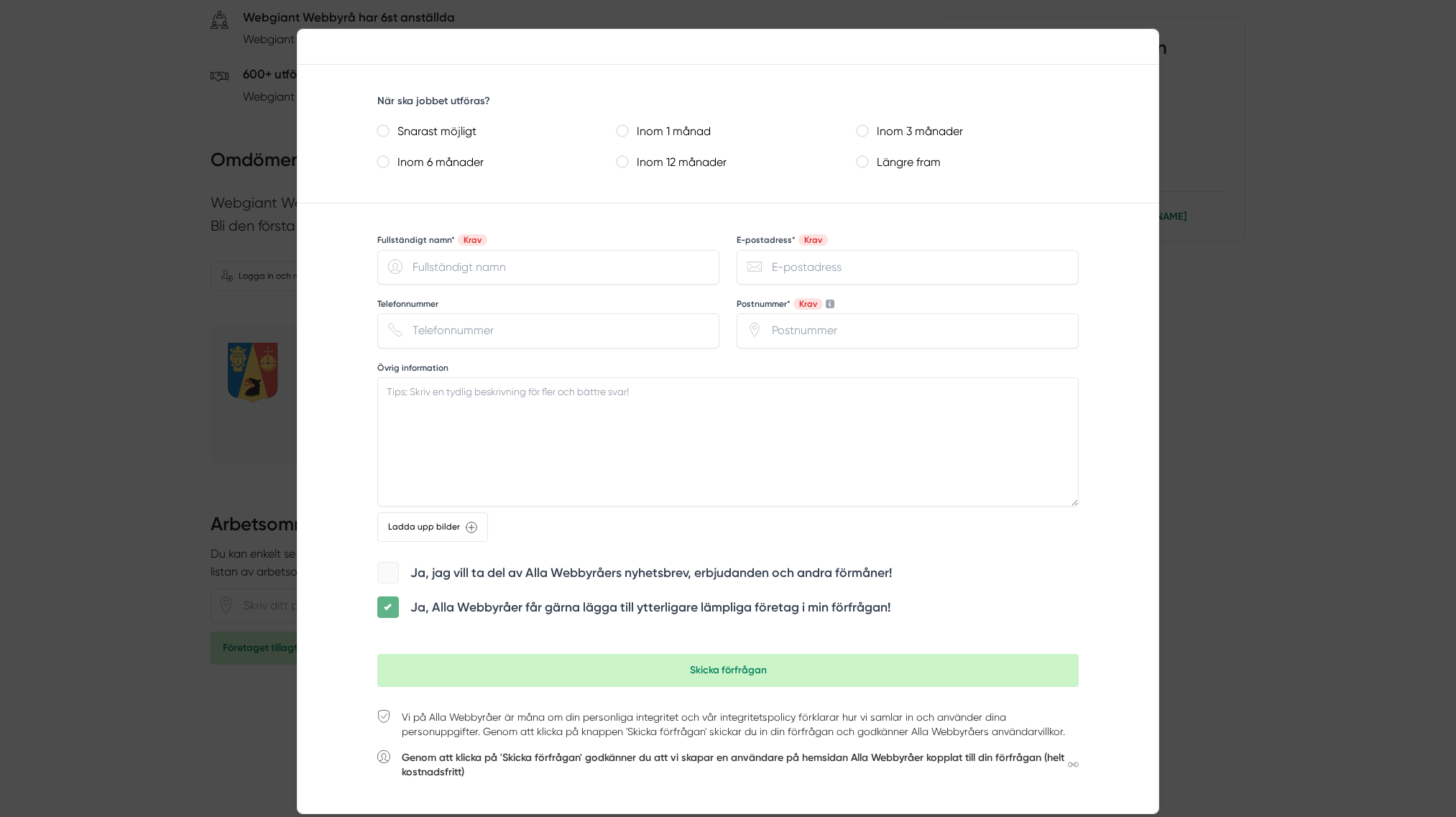
click at [64, 340] on div at bounding box center [728, 408] width 1456 height 817
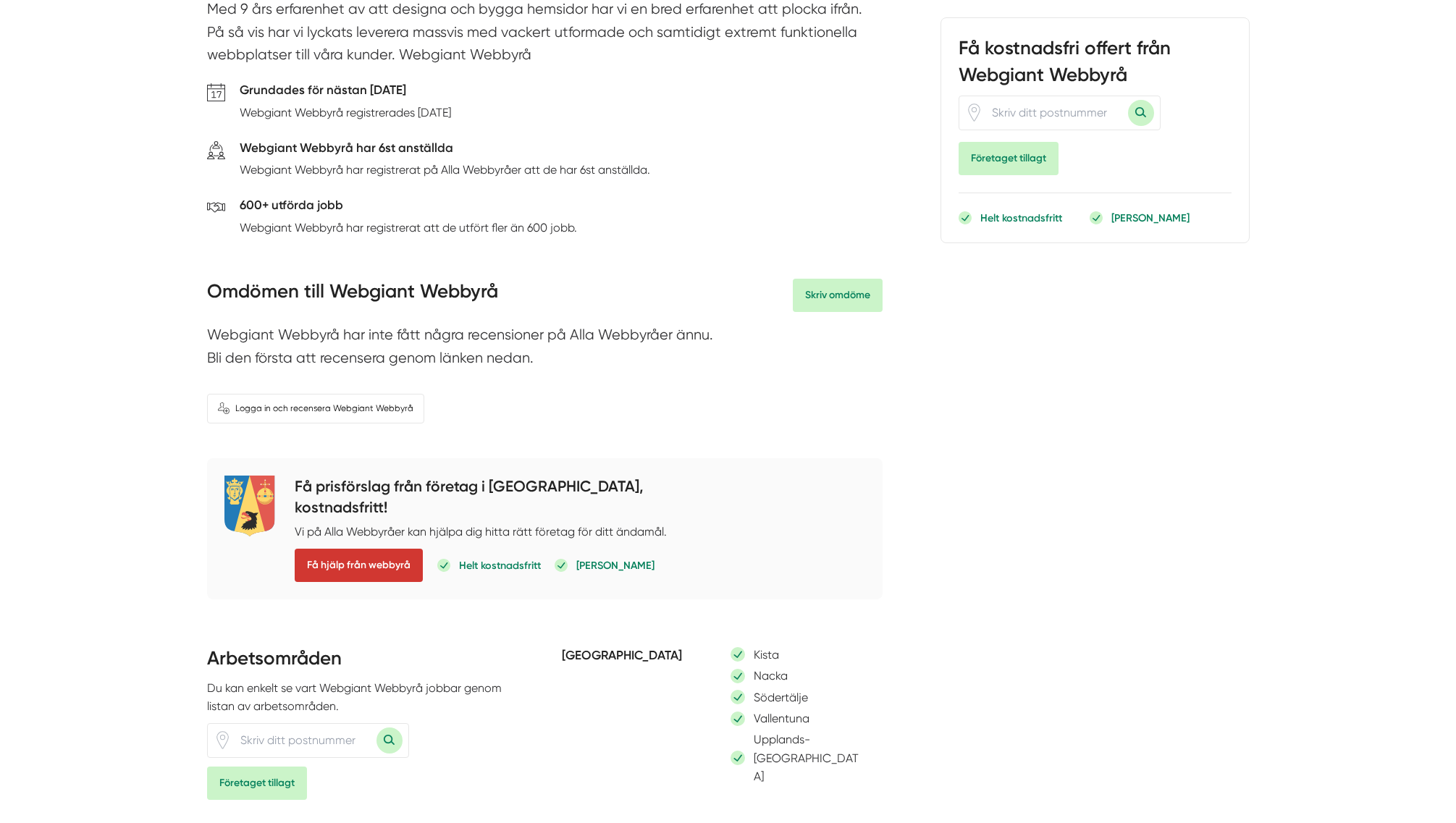
scroll to position [289, 0]
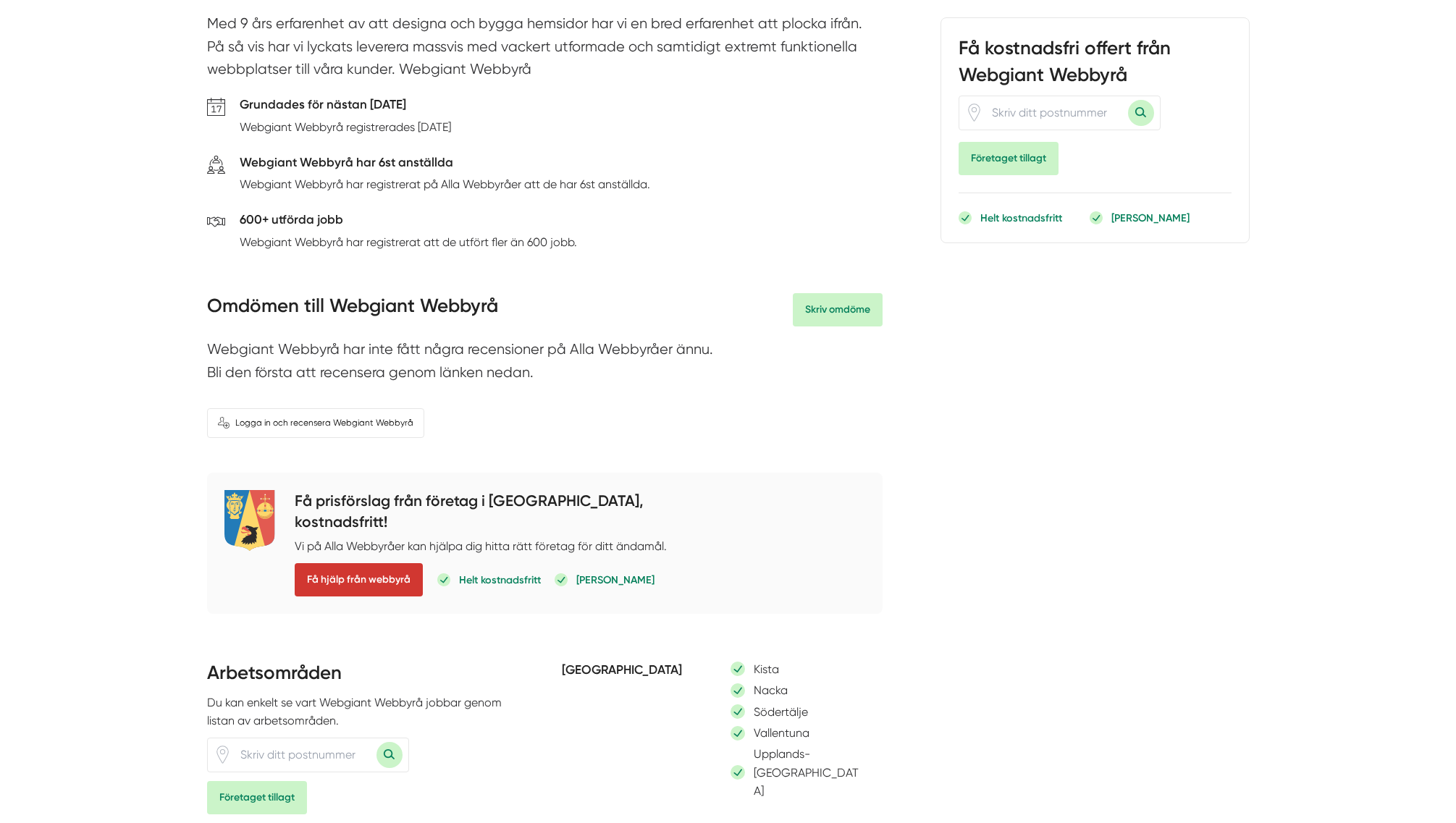
drag, startPoint x: 1159, startPoint y: 0, endPoint x: 881, endPoint y: 142, distance: 312.2
click at [881, 142] on div "Grundades för nästan [DATE] Webgiant Webbyrå registrerades [DATE]" at bounding box center [545, 119] width 676 height 49
